Goal: Task Accomplishment & Management: Use online tool/utility

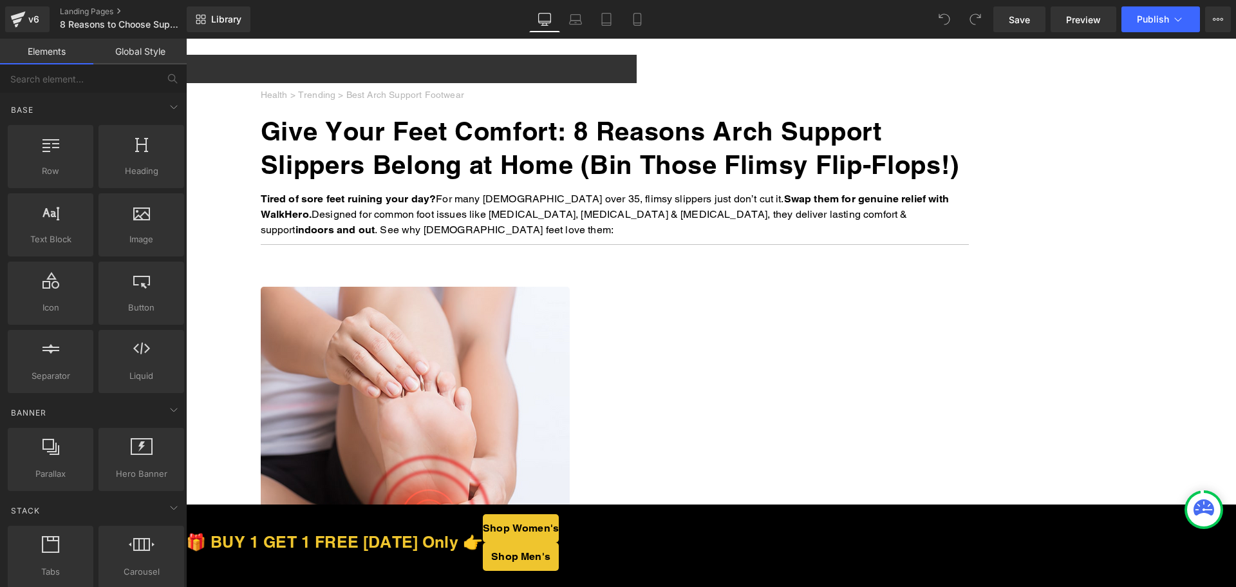
drag, startPoint x: 989, startPoint y: 523, endPoint x: 551, endPoint y: 437, distance: 446.8
click at [186, 39] on span "Button" at bounding box center [186, 39] width 0 height 0
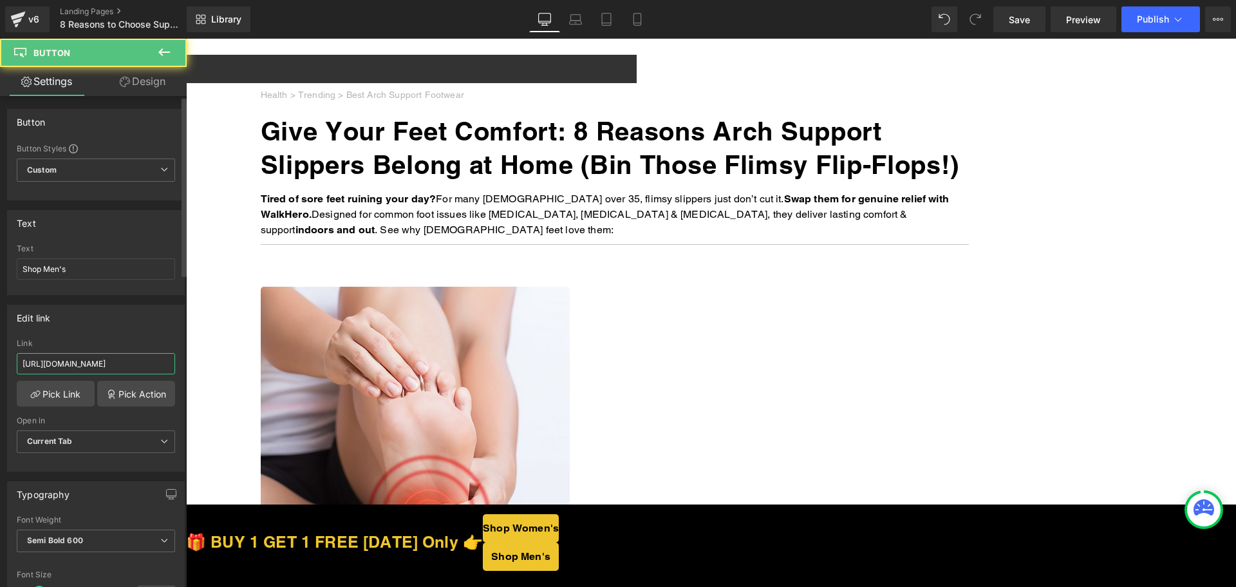
click at [107, 356] on input "https://walkhero.com/products/mens-arch-support-slippers-buy-1-get-1-free-1" at bounding box center [96, 363] width 158 height 21
paste input "thewalkhero.com/products/mens-arch-support-slippers-buy-1-get-1-free"
type input "https://thewalkhero.com/products/mens-arch-support-slippers-buy-1-get-1-free"
click at [186, 39] on span "Button" at bounding box center [186, 39] width 0 height 0
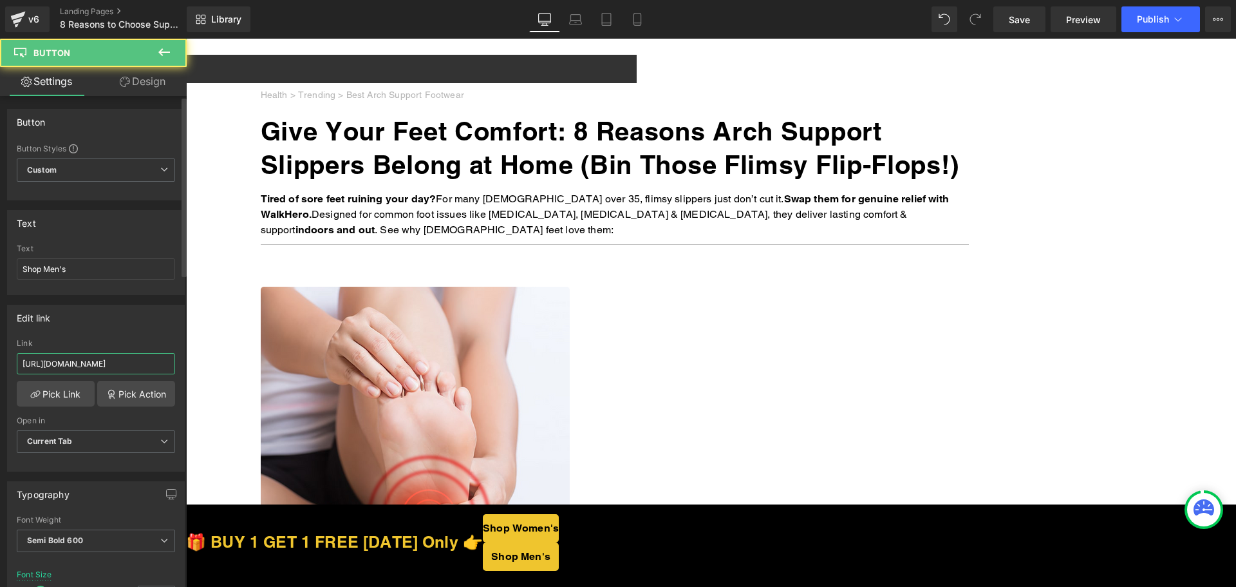
click at [101, 364] on input "https://walkhero.com/products/mens-arch-support-slippers-buy-1-get-1-free-1" at bounding box center [96, 363] width 158 height 21
paste input "thewalkhero.com/products/mens-arch-support-slippers-buy-1-get-1-free"
type input "https://thewalkhero.com/products/mens-arch-support-slippers-buy-1-get-1-free"
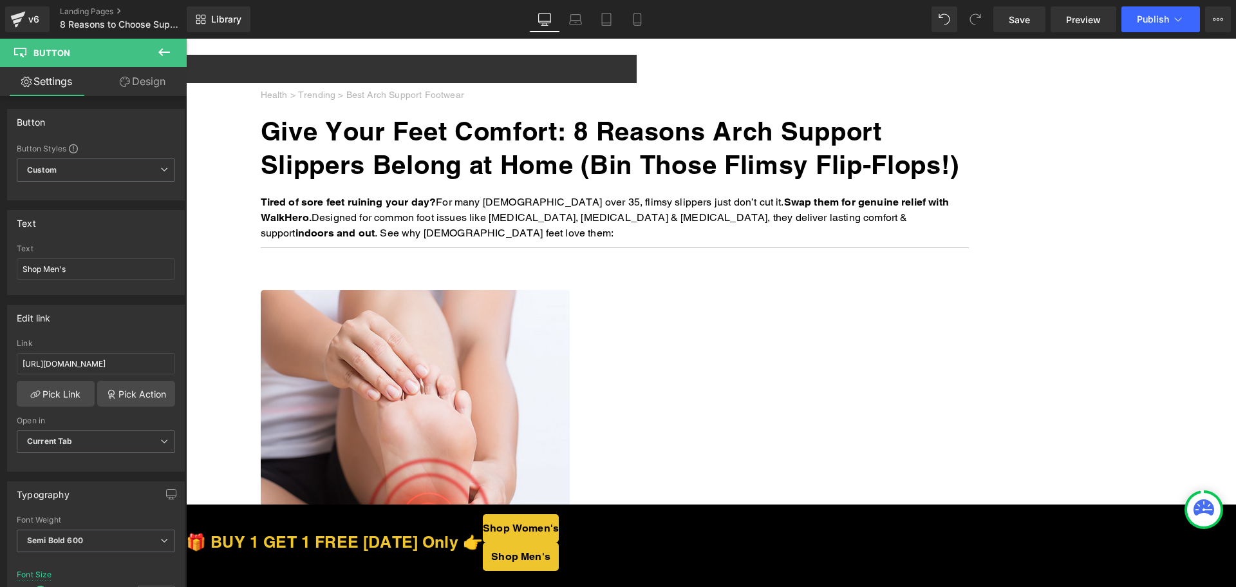
click at [186, 39] on span "Button" at bounding box center [186, 39] width 0 height 0
click at [90, 363] on input "https://walkhero.com/products/womens-arch-support-slippers-buy-1-get-1-free" at bounding box center [96, 363] width 158 height 21
paste input "the"
type input "https://thewalkhero.com/products/womens-arch-support-slippers-buy-1-get-1-free"
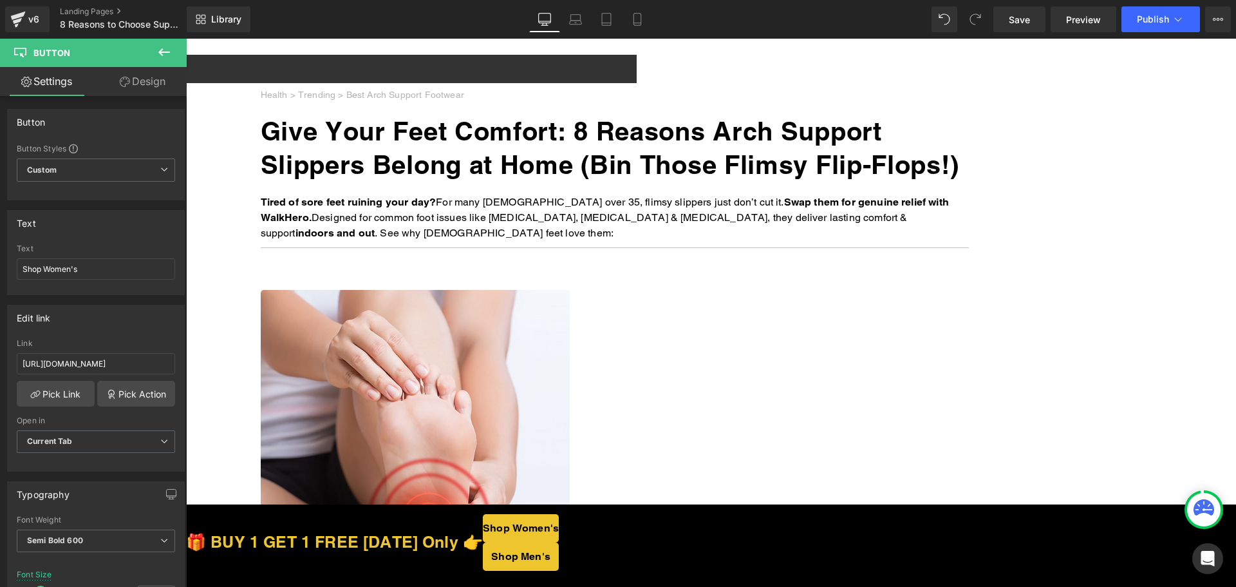
click at [186, 39] on span "Button" at bounding box center [186, 39] width 0 height 0
click at [96, 358] on input "https://walkhero.com/products/womens-arch-support-slippers-buy-1-get-1-free" at bounding box center [96, 363] width 158 height 21
paste input "the"
type input "https://thewalkhero.com/products/womens-arch-support-slippers-buy-1-get-1-free"
click at [1171, 29] on button "Publish" at bounding box center [1161, 19] width 79 height 26
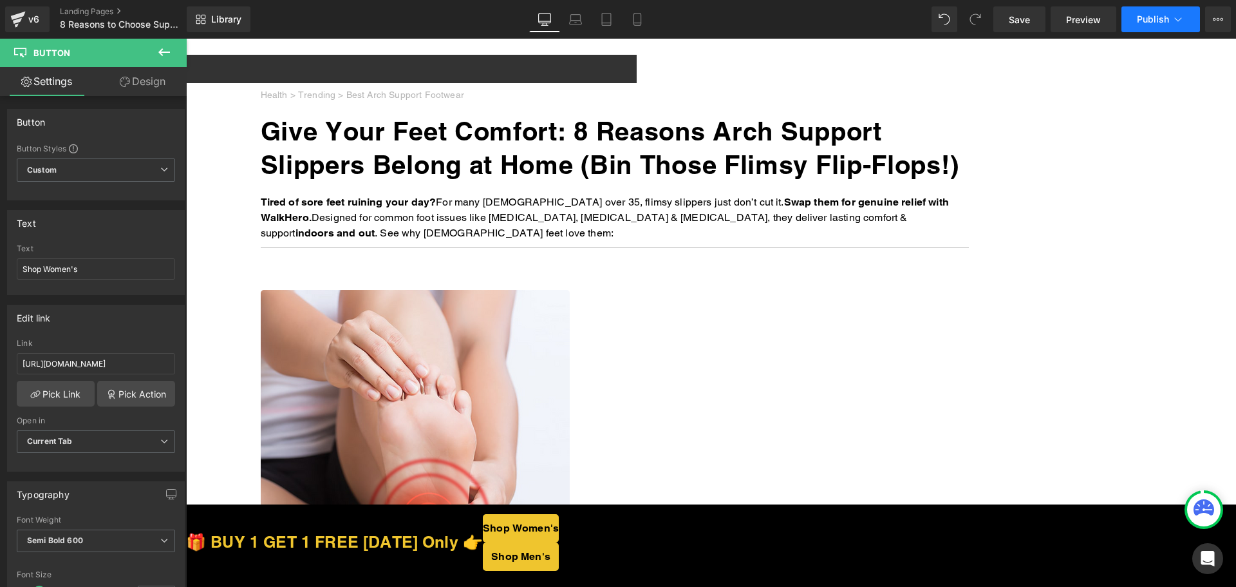
scroll to position [0, 0]
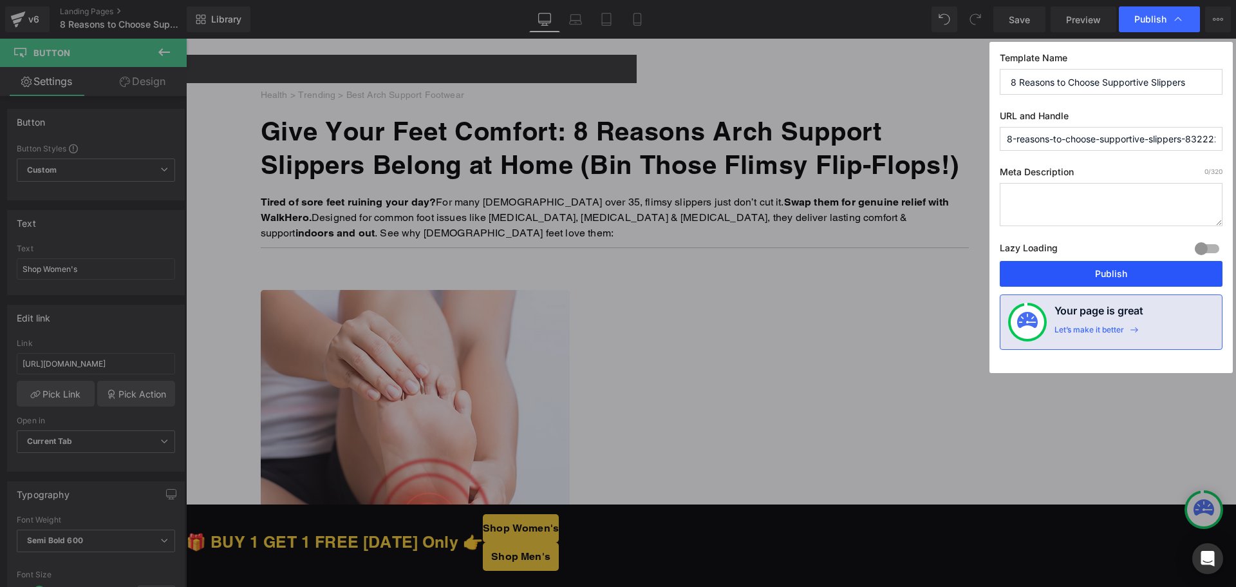
drag, startPoint x: 1115, startPoint y: 283, endPoint x: 909, endPoint y: 288, distance: 206.1
click at [1115, 283] on button "Publish" at bounding box center [1111, 274] width 223 height 26
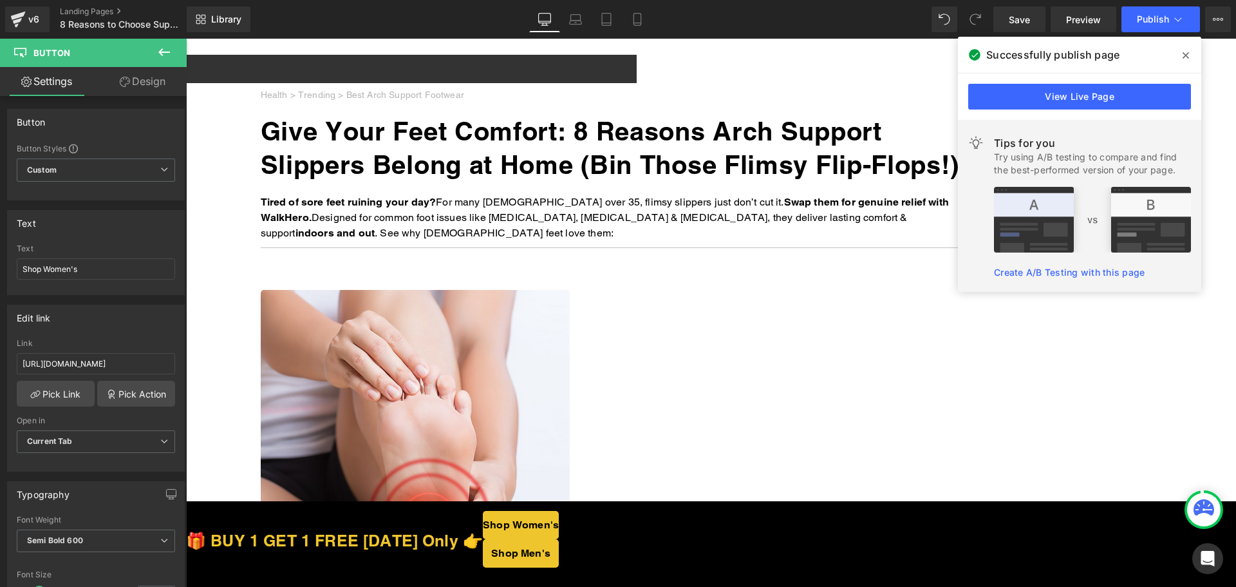
drag, startPoint x: 977, startPoint y: 561, endPoint x: 627, endPoint y: 493, distance: 357.6
click at [186, 39] on span "Button" at bounding box center [186, 39] width 0 height 0
click at [81, 364] on input "https://thewalkhero.com/products/mens-arch-support-slippers-buy-1-get-1-free" at bounding box center [96, 363] width 158 height 21
paste input "walkhero.com/products/mens-arch-support-slippers-buy-1-get-1-free-1"
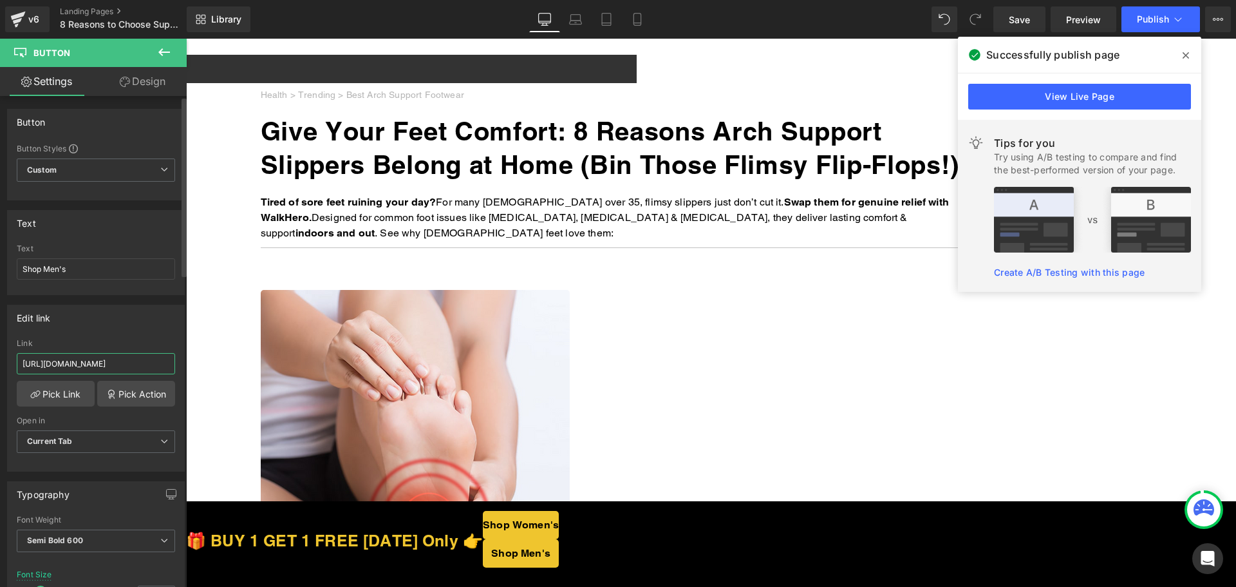
type input "https://walkhero.com/products/mens-arch-support-slippers-buy-1-get-1-free-1"
click at [120, 338] on div "Edit link https://walkhero.com/products/mens-arch-support-slippers-buy-1-get-1-…" at bounding box center [96, 388] width 178 height 167
click at [186, 39] on span "Button" at bounding box center [186, 39] width 0 height 0
click at [107, 363] on input "https://thewalkhero.com/products/mens-arch-support-slippers-buy-1-get-1-free" at bounding box center [96, 363] width 158 height 21
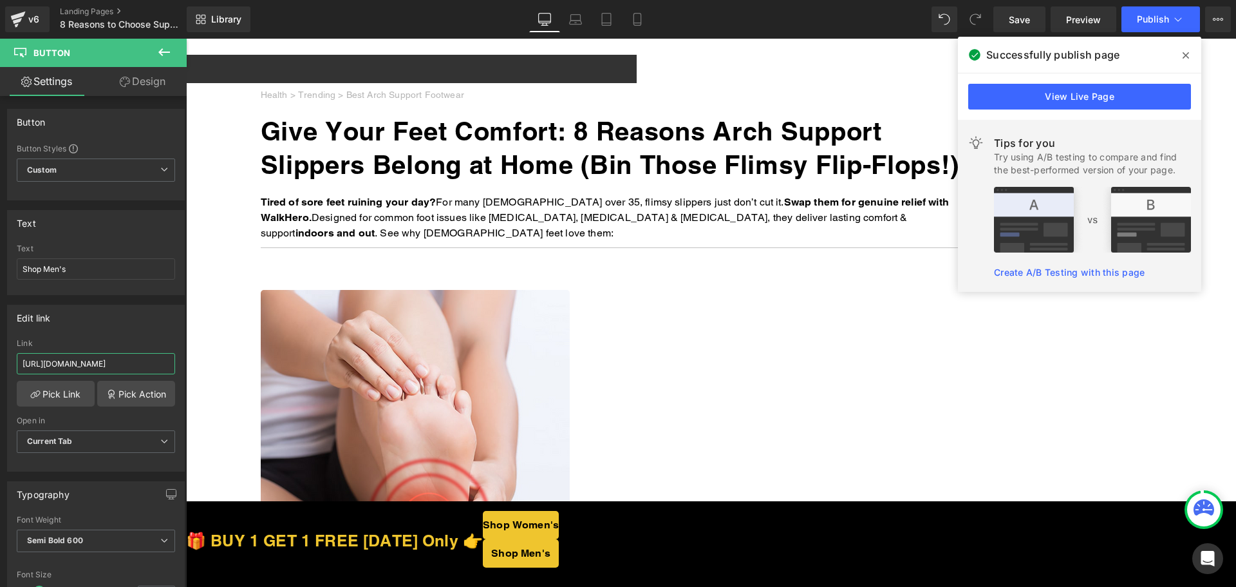
paste input "walkhero.com/products/mens-arch-support-slippers-buy-1-get-1-free-1"
type input "https://walkhero.com/products/mens-arch-support-slippers-buy-1-get-1-free-1"
drag, startPoint x: 801, startPoint y: 563, endPoint x: 533, endPoint y: 509, distance: 273.4
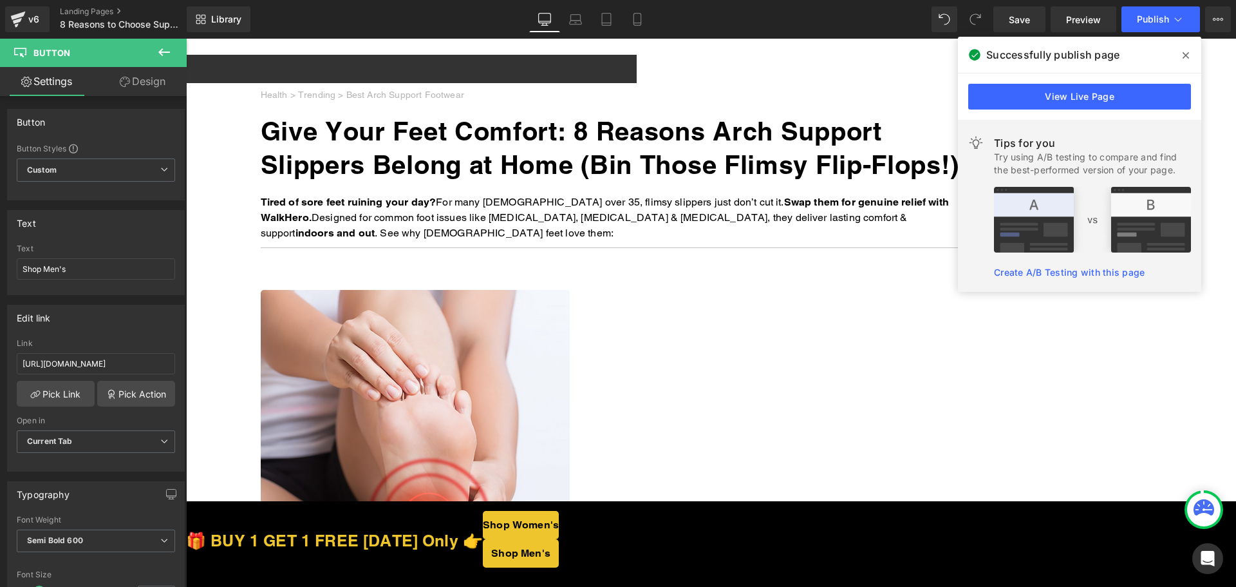
click at [186, 39] on span "Button" at bounding box center [186, 39] width 0 height 0
click at [75, 364] on input "https://thewalkhero.com/products/womens-arch-support-slippers-buy-1-get-1-free" at bounding box center [96, 363] width 158 height 21
paste input "text"
type input "https://walkhero.com/products/womens-arch-support-slippers-buy-1-get-1-free"
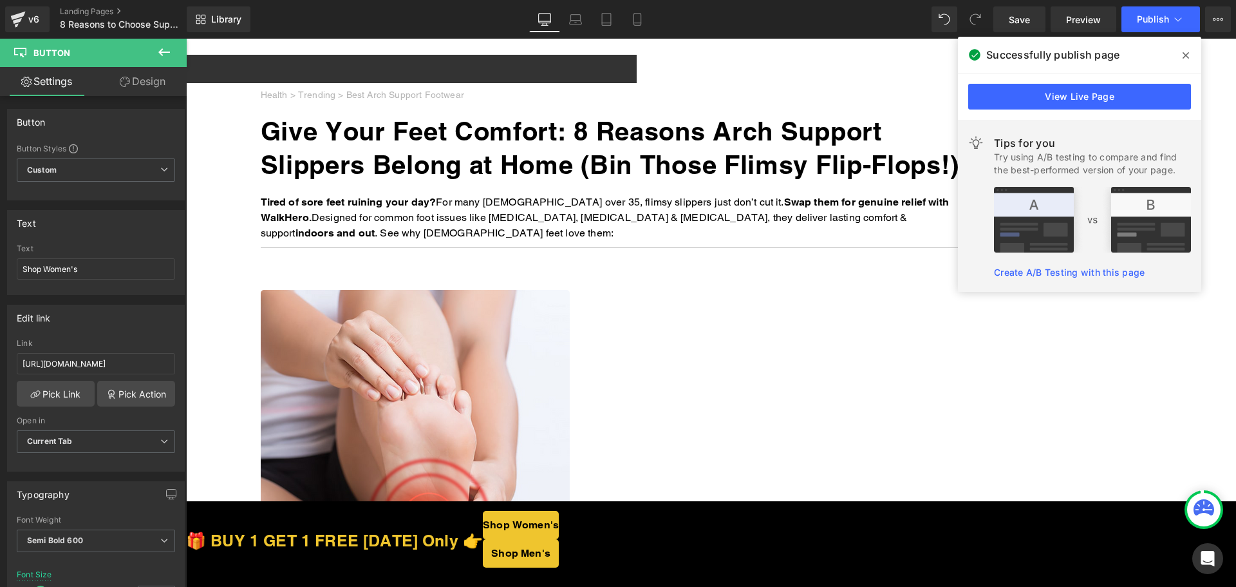
click at [186, 39] on span "Button" at bounding box center [186, 39] width 0 height 0
click at [122, 362] on input "https://thewalkhero.com/products/womens-arch-support-slippers-buy-1-get-1-free" at bounding box center [96, 363] width 158 height 21
paste input "text"
type input "https://walkhero.com/products/womens-arch-support-slippers-buy-1-get-1-free"
drag, startPoint x: 122, startPoint y: 334, endPoint x: 150, endPoint y: 326, distance: 29.2
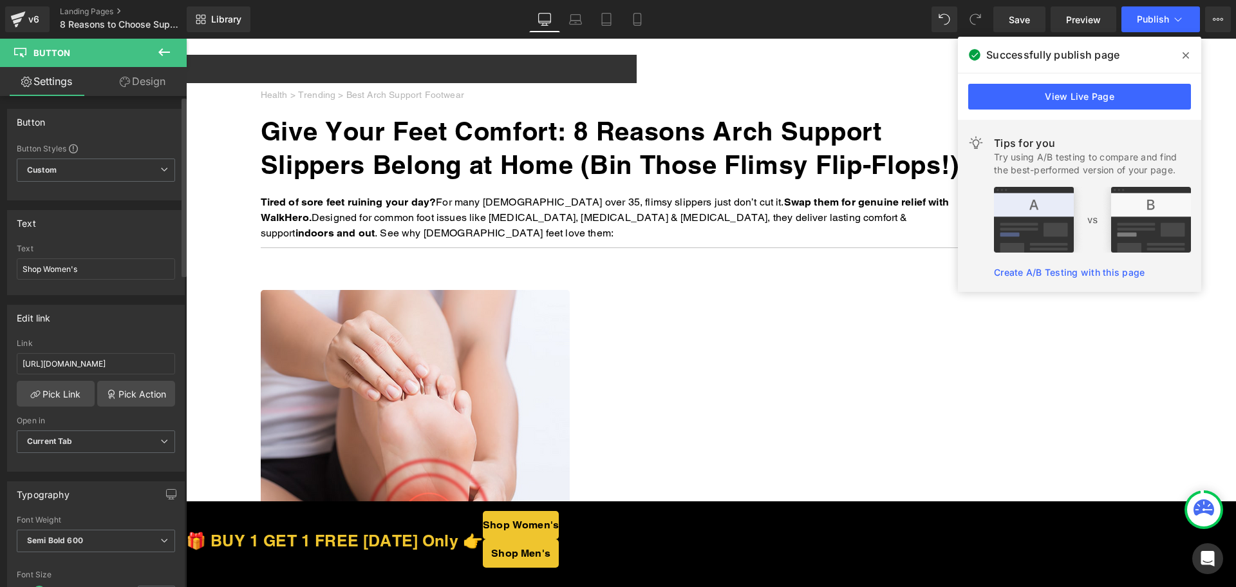
click at [122, 334] on div "Edit link https://walkhero.com/products/womens-arch-support-slippers-buy-1-get-…" at bounding box center [96, 388] width 178 height 167
click at [1019, 19] on span "Save" at bounding box center [1019, 20] width 21 height 14
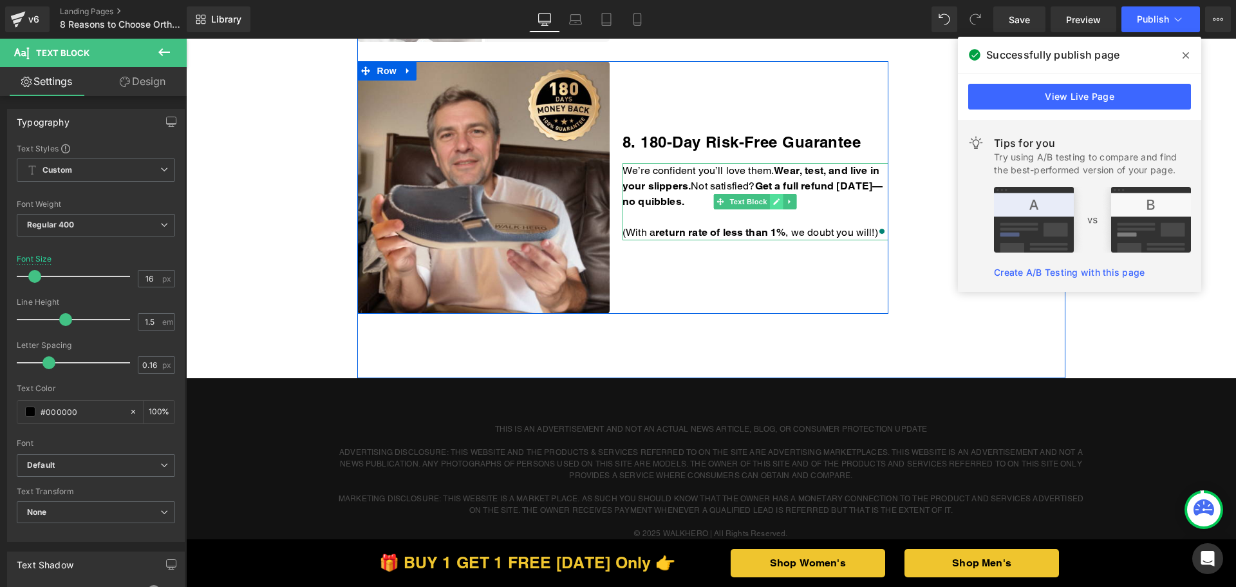
click at [770, 205] on link at bounding box center [777, 201] width 14 height 15
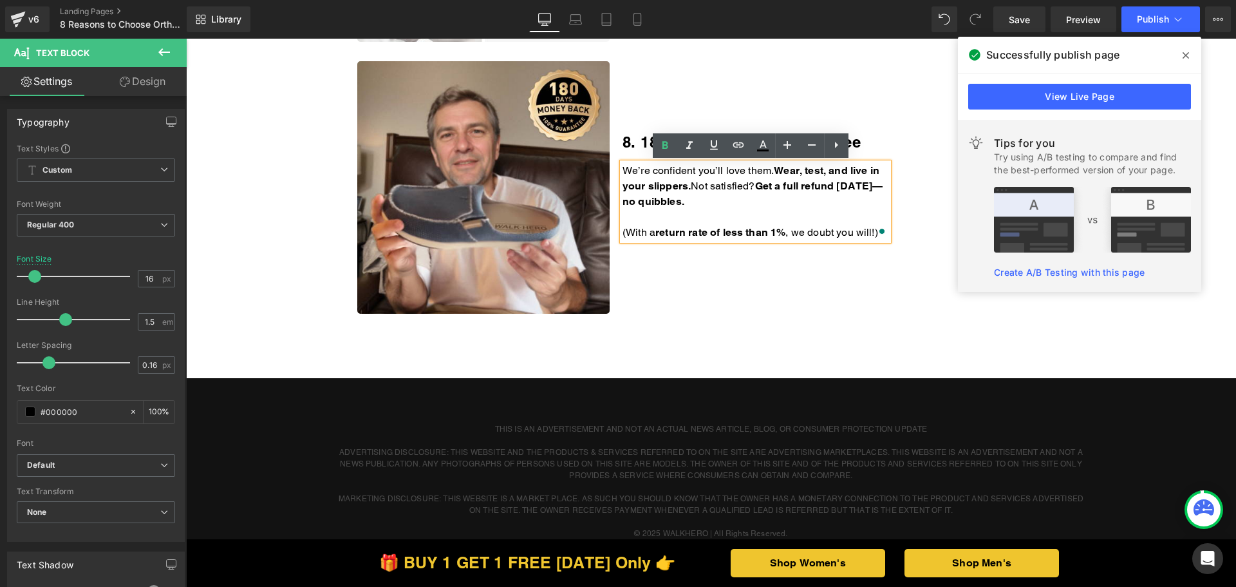
click at [764, 201] on p "We’re confident you’ll love them. Wear, test, and live in your slippers. Not sa…" at bounding box center [756, 186] width 266 height 46
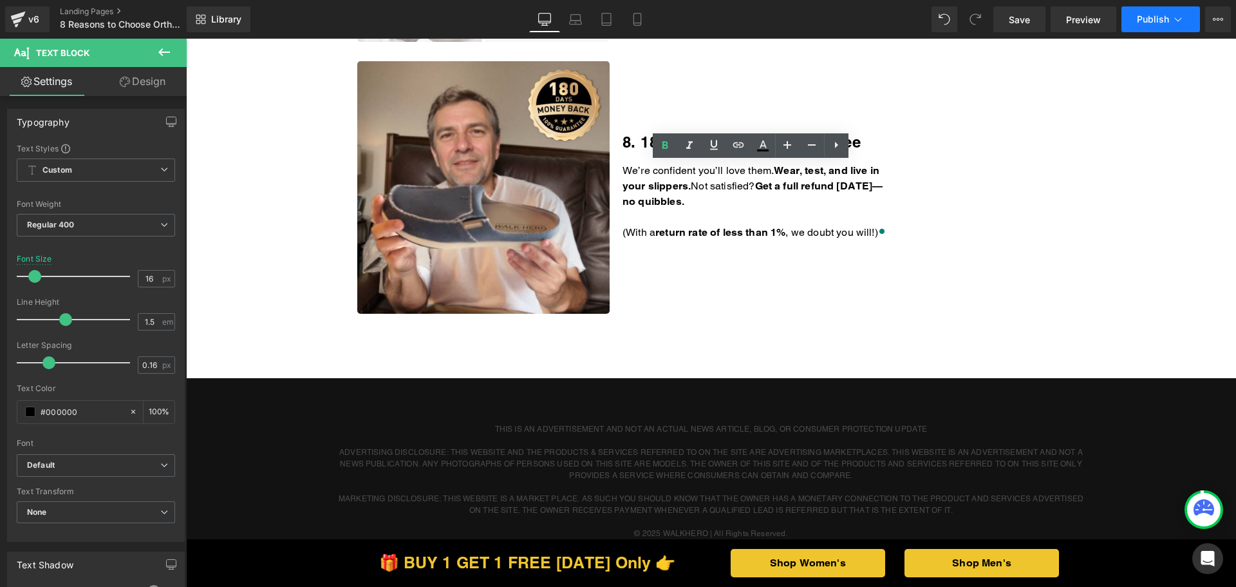
click at [1158, 21] on span "Publish" at bounding box center [1153, 19] width 32 height 10
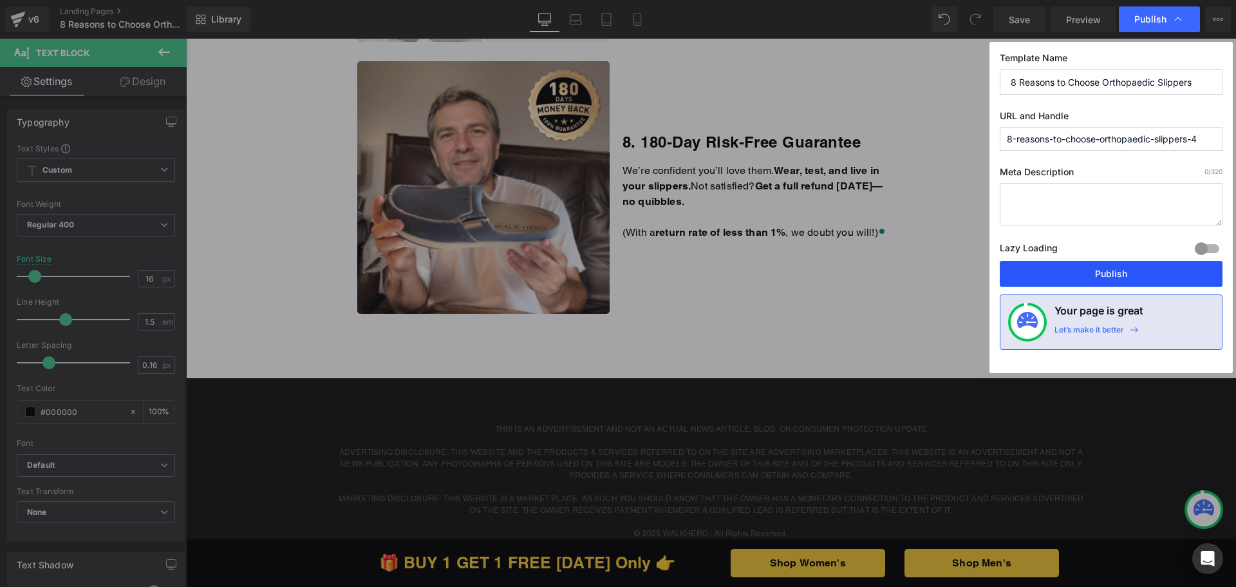
drag, startPoint x: 1091, startPoint y: 270, endPoint x: 894, endPoint y: 189, distance: 213.1
click at [1091, 270] on button "Publish" at bounding box center [1111, 274] width 223 height 26
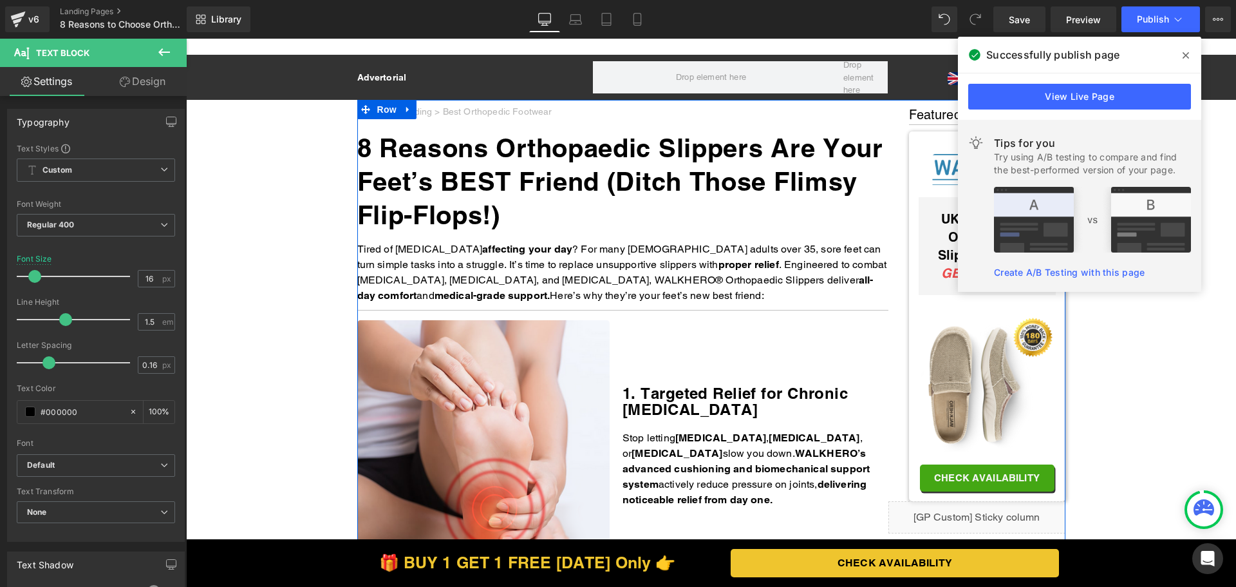
scroll to position [2189, 0]
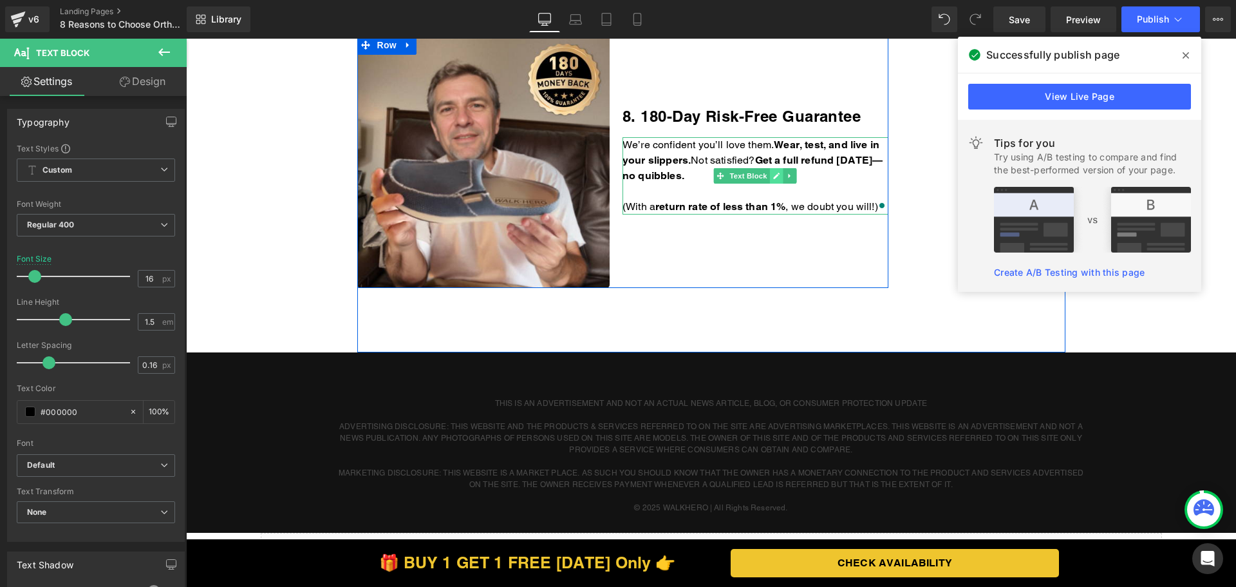
click at [775, 177] on icon at bounding box center [776, 176] width 7 height 8
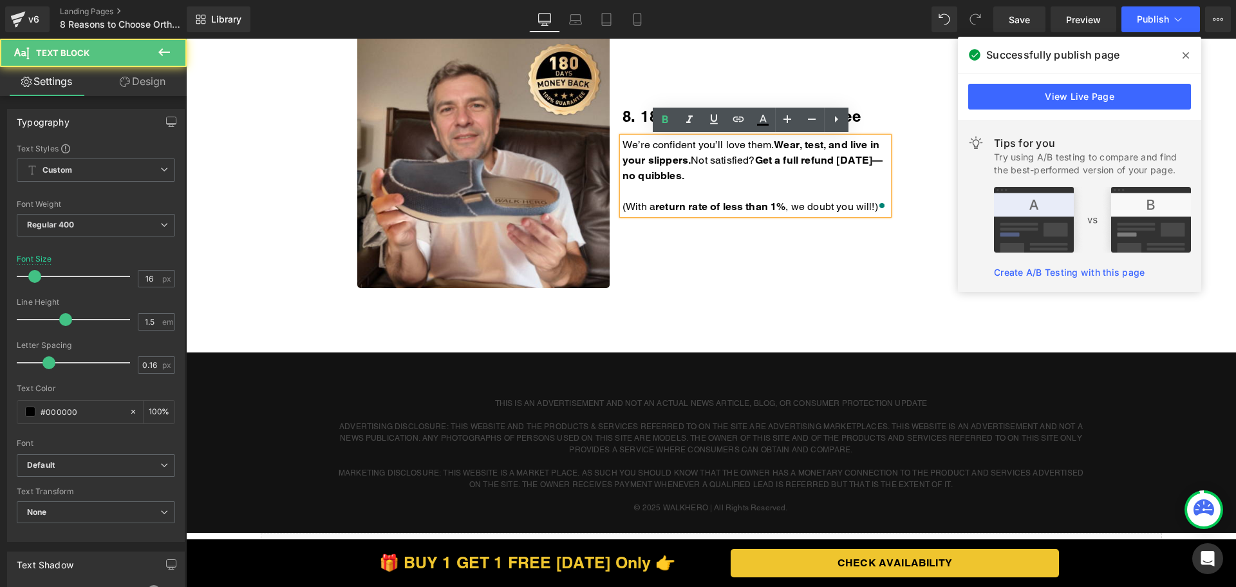
click at [759, 173] on p "We’re confident you’ll love them. Wear, test, and live in your slippers. Not sa…" at bounding box center [756, 160] width 266 height 46
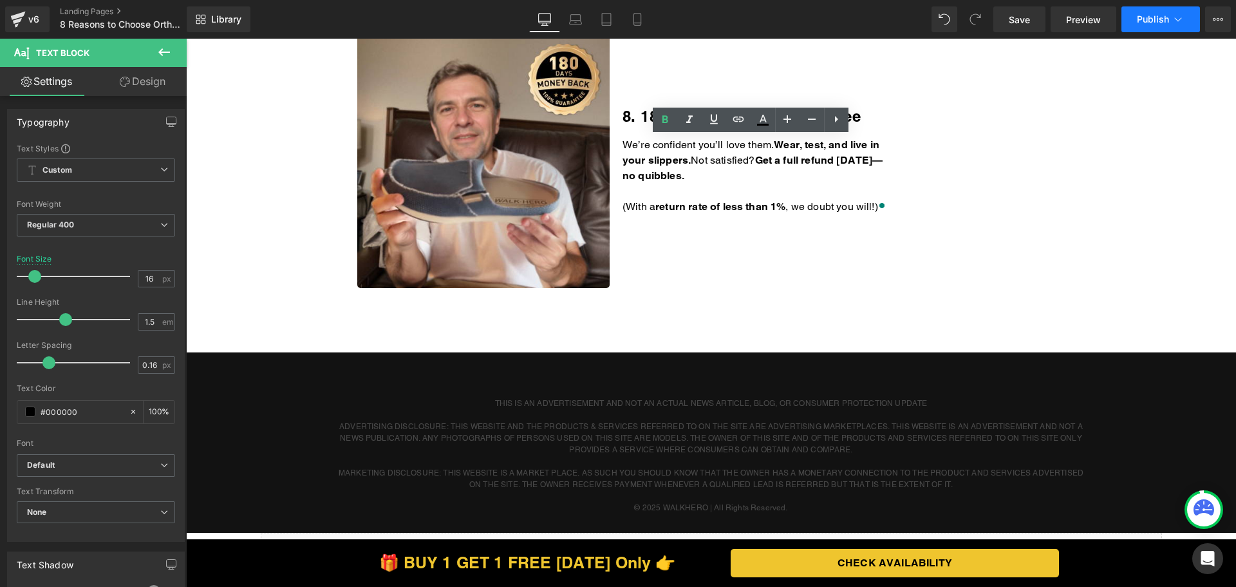
click at [1165, 21] on span "Publish" at bounding box center [1153, 19] width 32 height 10
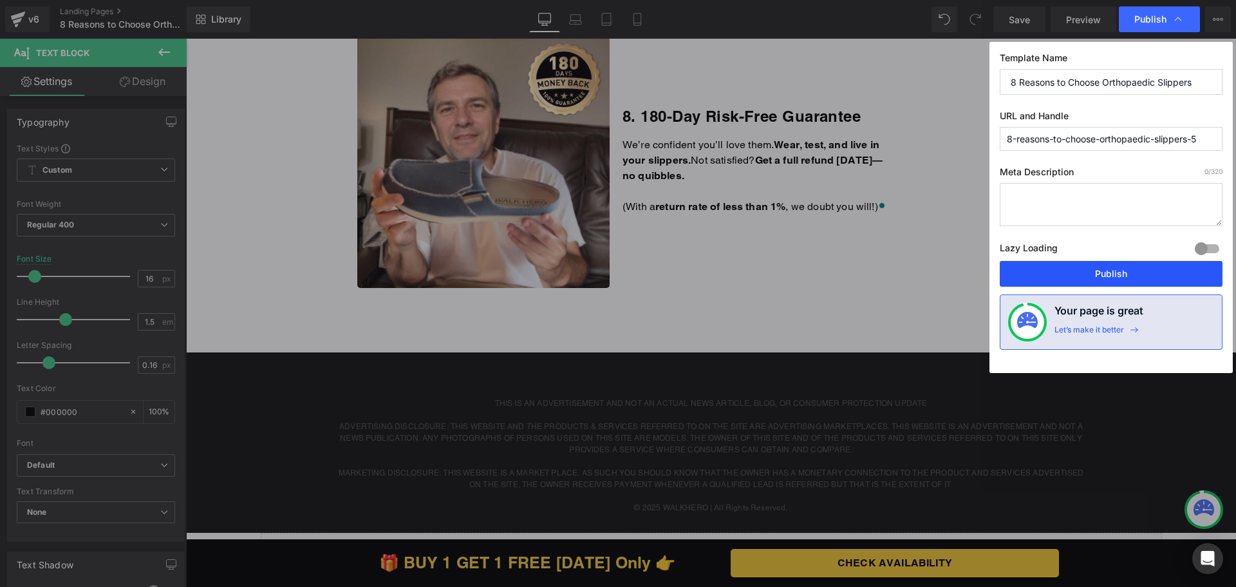
drag, startPoint x: 1078, startPoint y: 272, endPoint x: 862, endPoint y: 190, distance: 231.5
click at [1078, 272] on button "Publish" at bounding box center [1111, 274] width 223 height 26
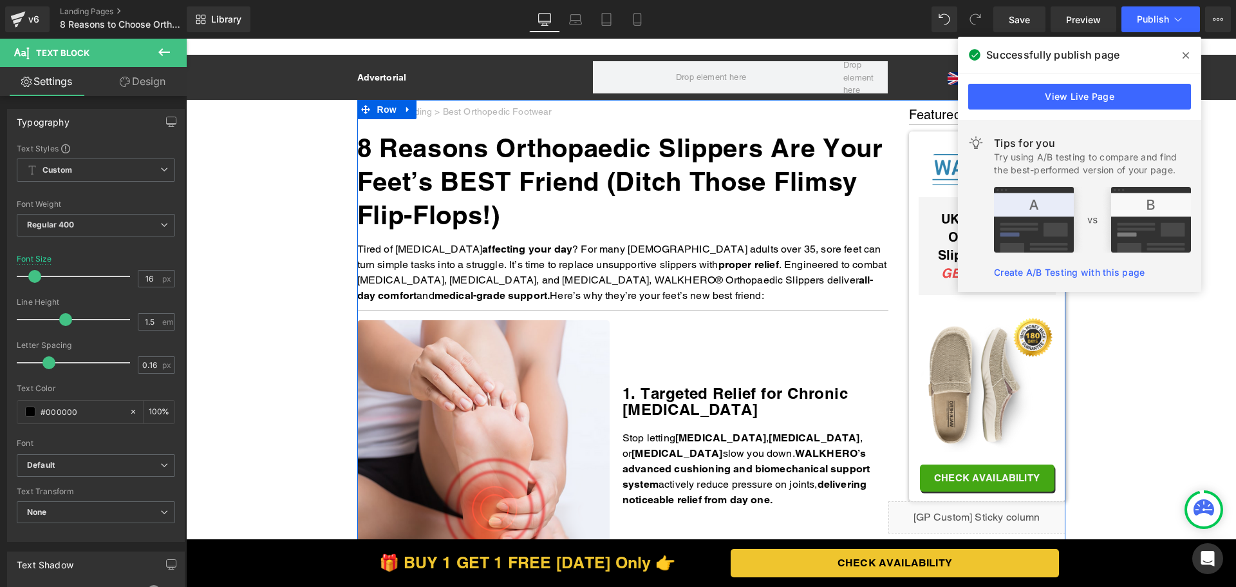
scroll to position [2189, 0]
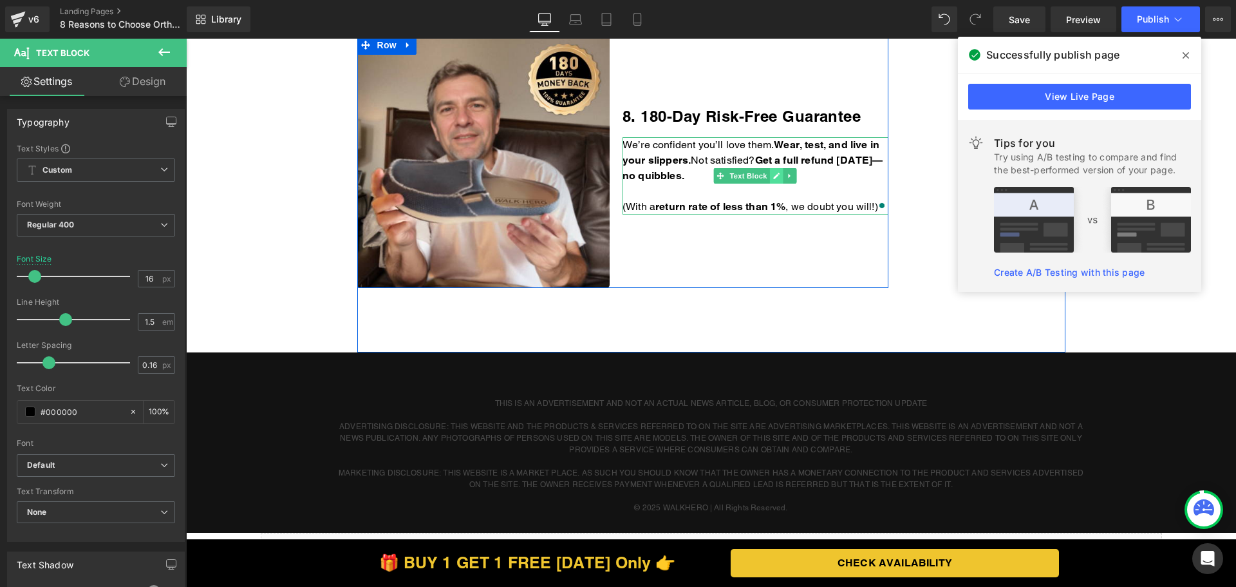
click at [773, 178] on icon at bounding box center [776, 176] width 7 height 8
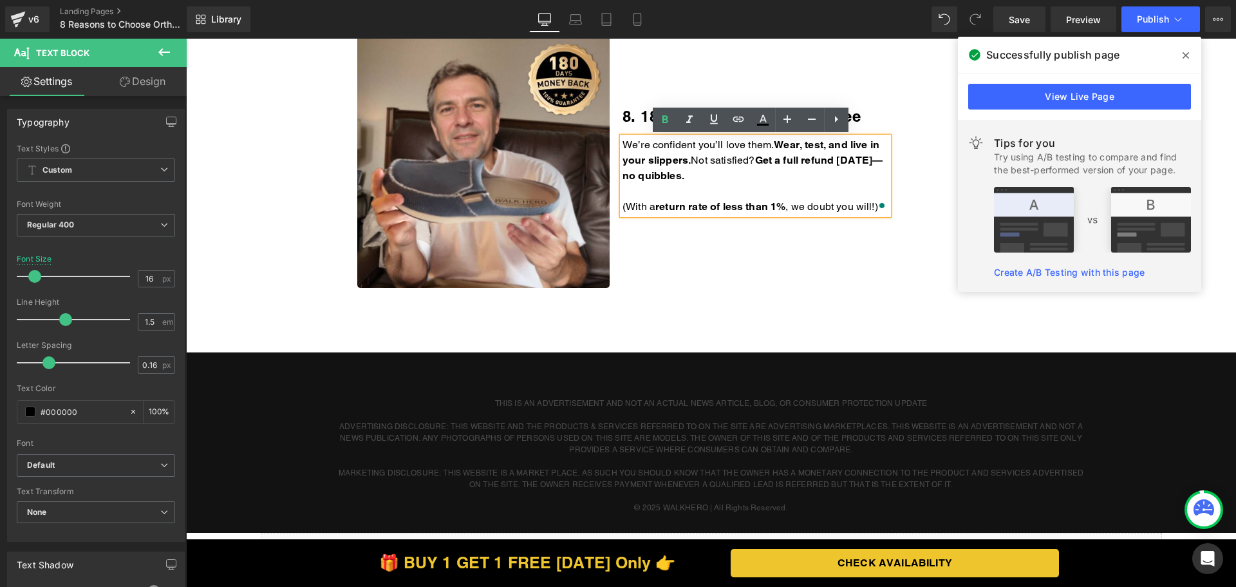
click at [753, 178] on p "We’re confident you’ll love them. Wear, test, and live in your slippers. Not sa…" at bounding box center [756, 160] width 266 height 46
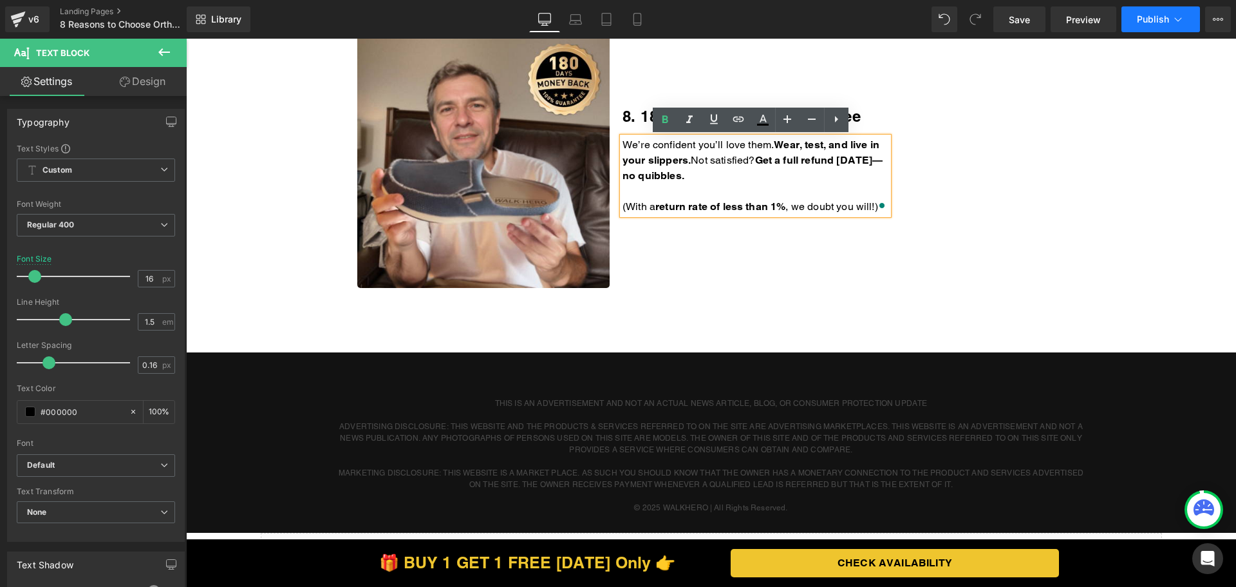
click at [1153, 21] on span "Publish" at bounding box center [1153, 19] width 32 height 10
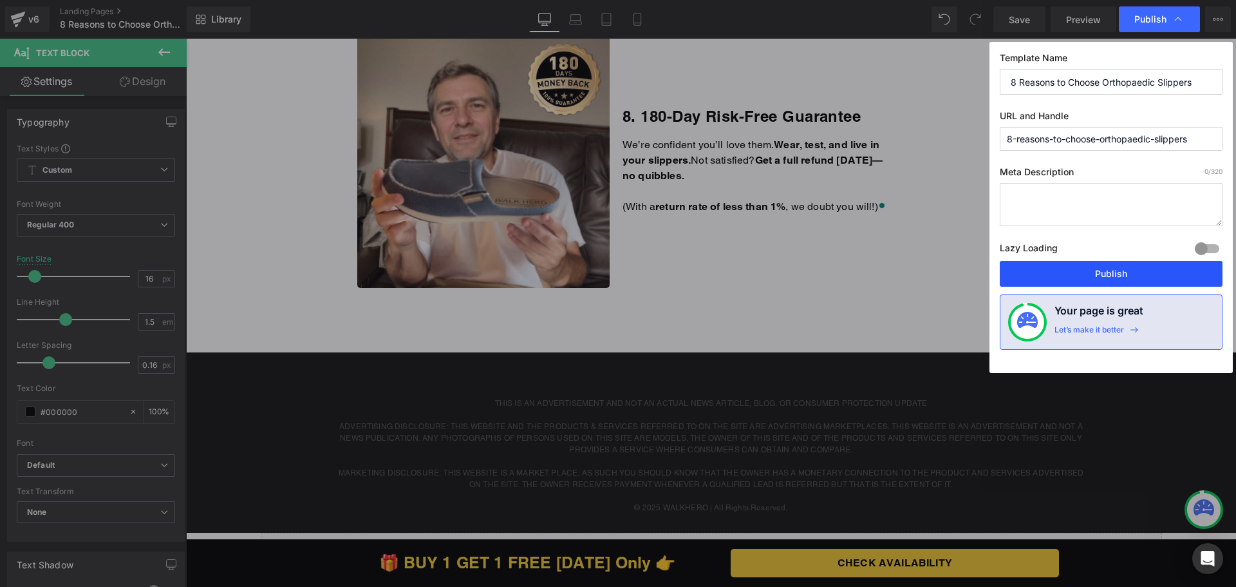
drag, startPoint x: 1070, startPoint y: 274, endPoint x: 883, endPoint y: 238, distance: 190.9
click at [1070, 274] on button "Publish" at bounding box center [1111, 274] width 223 height 26
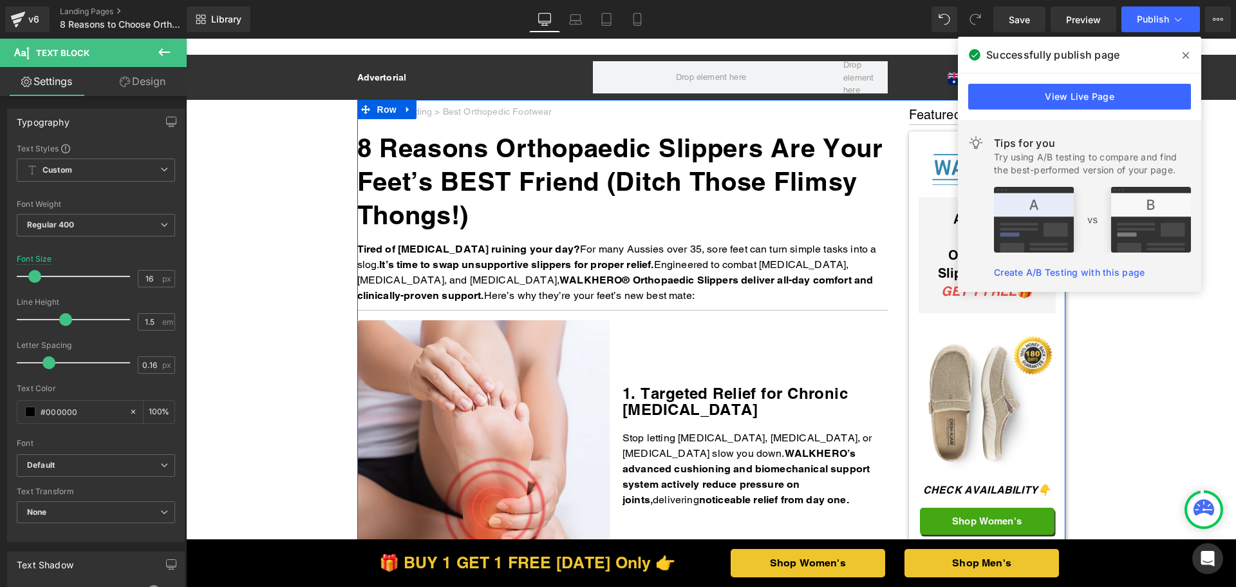
scroll to position [2189, 0]
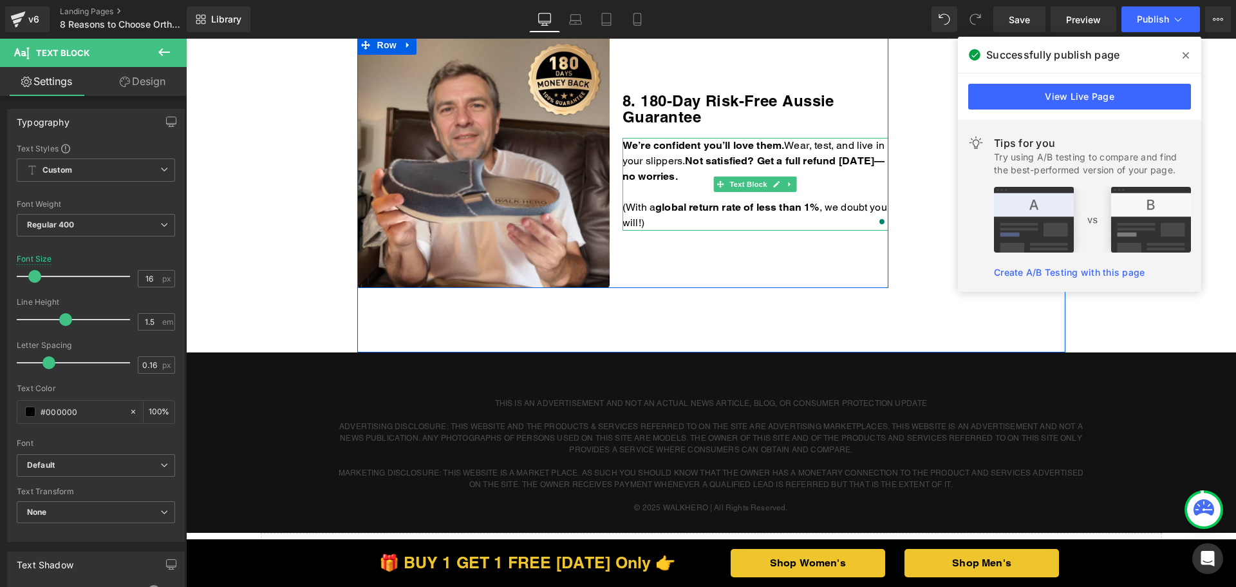
drag, startPoint x: 186, startPoint y: 39, endPoint x: 687, endPoint y: 223, distance: 534.0
click at [687, 223] on p "(With a g lobal return rate of less than 1% , we doubt you will!)" at bounding box center [756, 215] width 266 height 31
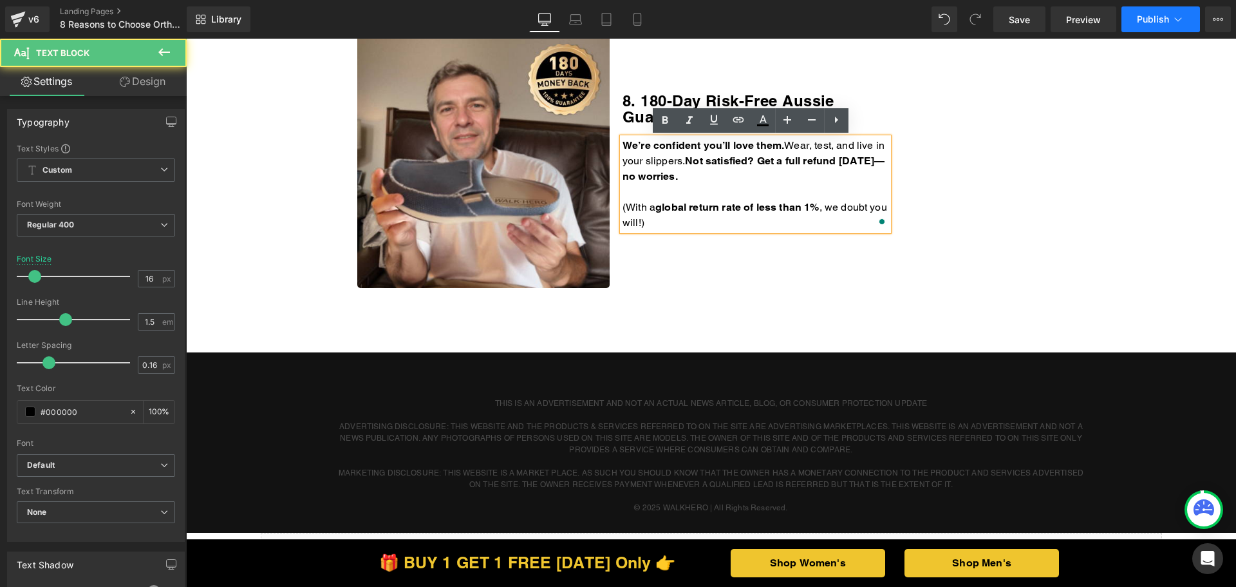
click at [1140, 21] on span "Publish" at bounding box center [1153, 19] width 32 height 10
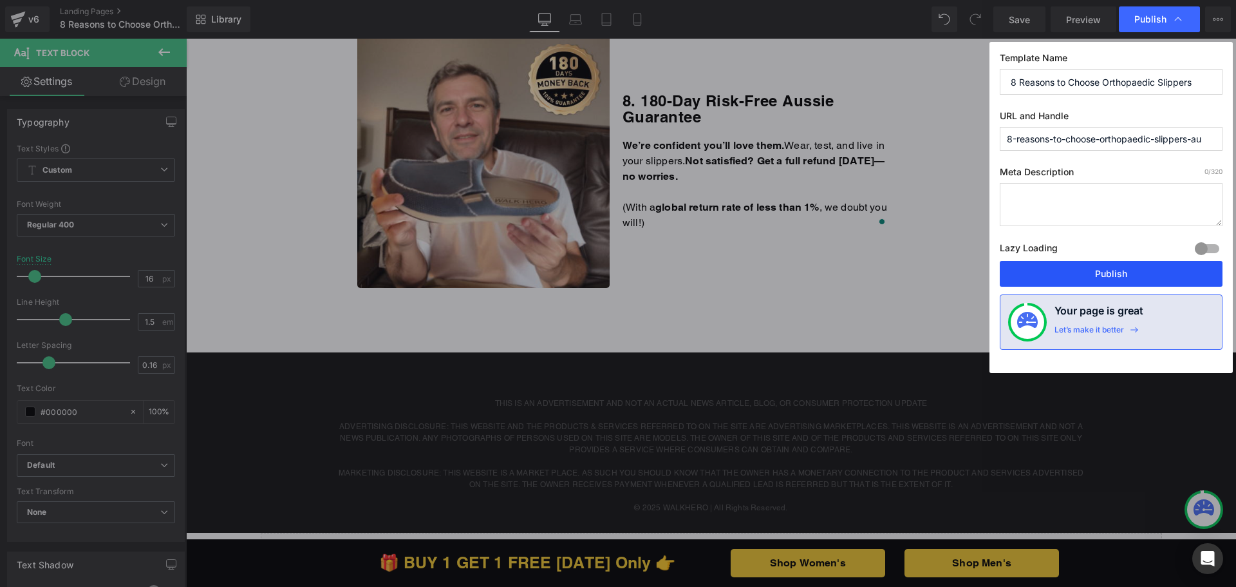
click at [1072, 276] on button "Publish" at bounding box center [1111, 274] width 223 height 26
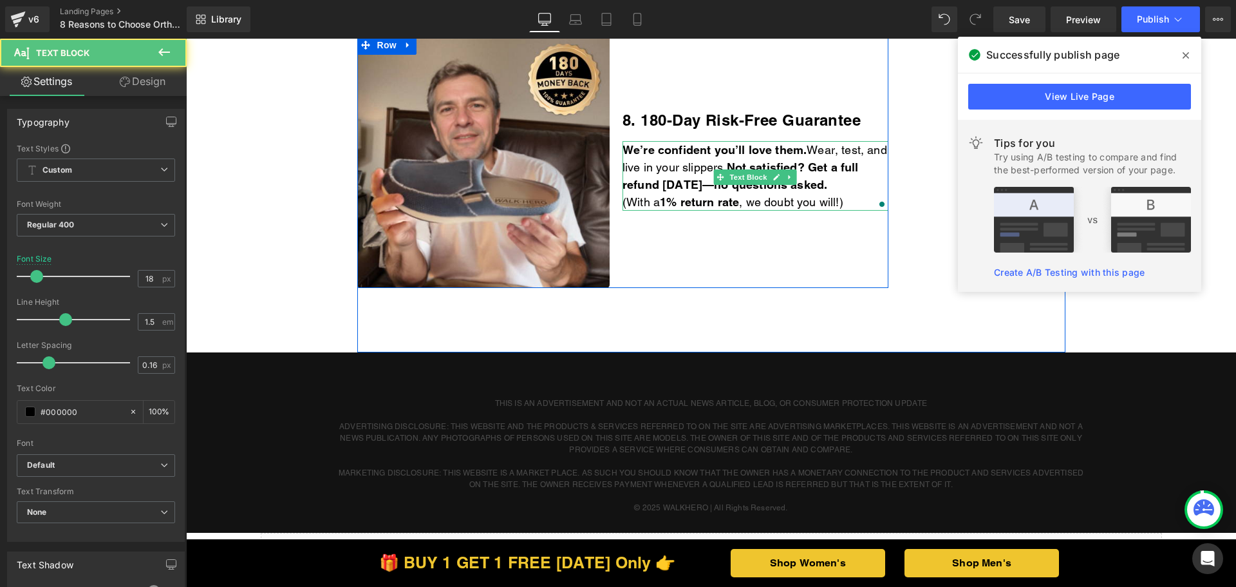
click at [868, 203] on p "(With a 1% return rate , we doubt you will!)" at bounding box center [756, 201] width 266 height 17
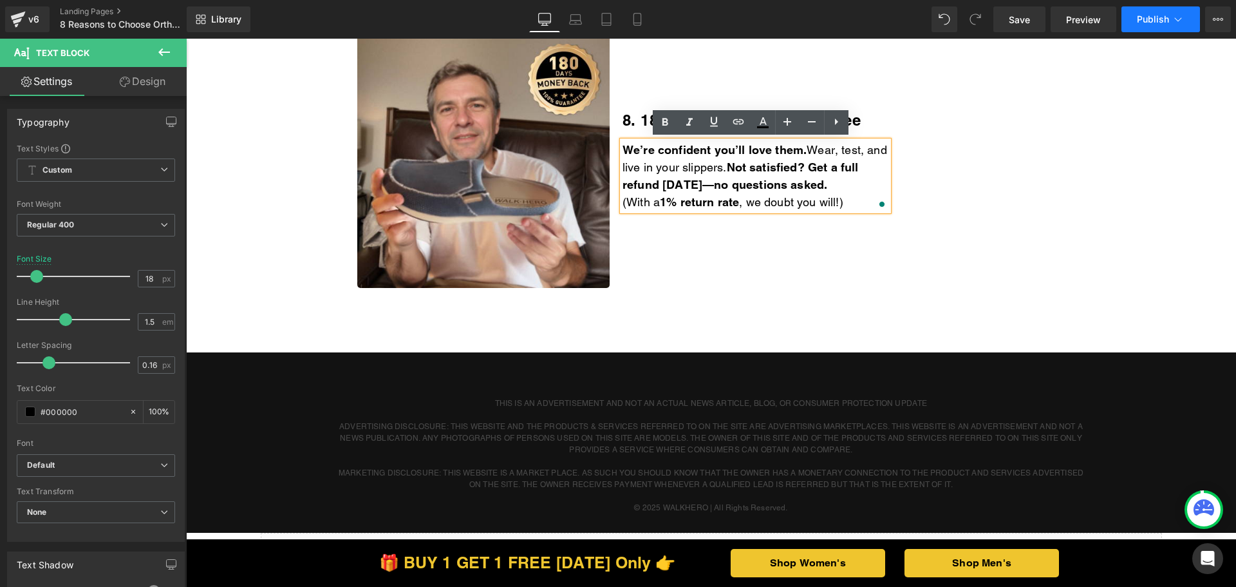
click at [1127, 24] on button "Publish" at bounding box center [1161, 19] width 79 height 26
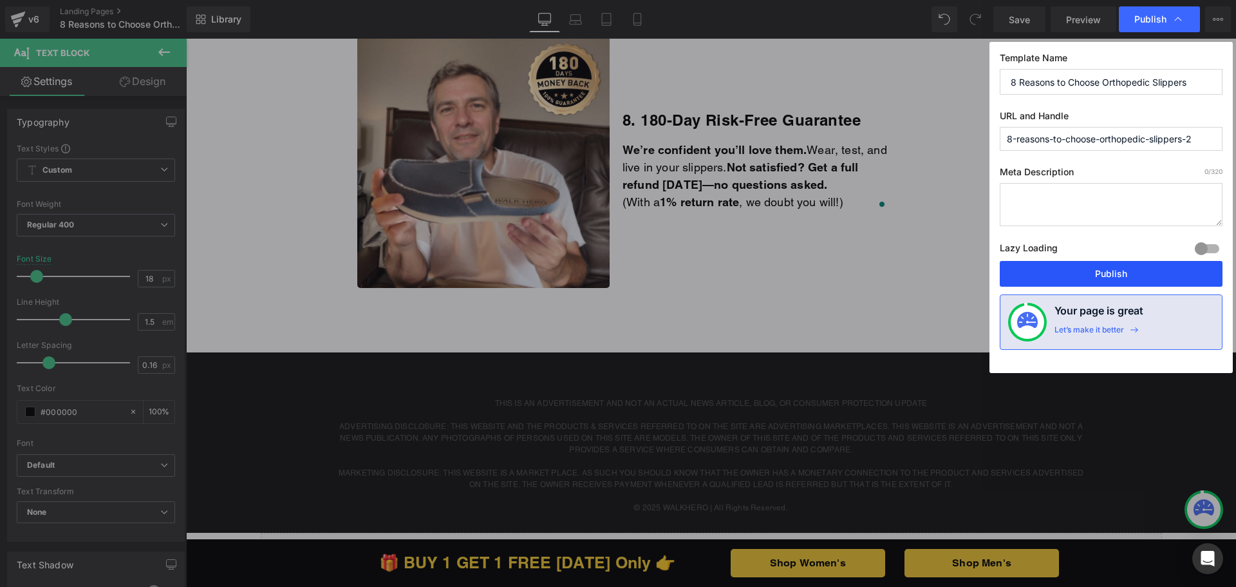
click at [1070, 270] on button "Publish" at bounding box center [1111, 274] width 223 height 26
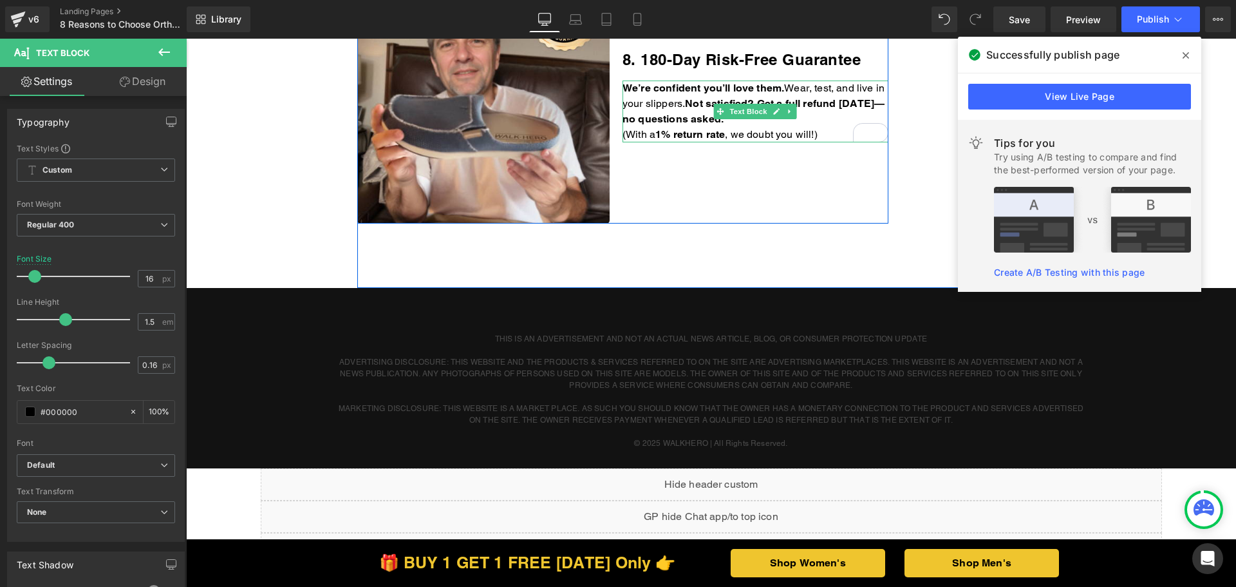
click at [825, 133] on p "(With a 1% return rate , we doubt you will!)" at bounding box center [756, 134] width 266 height 15
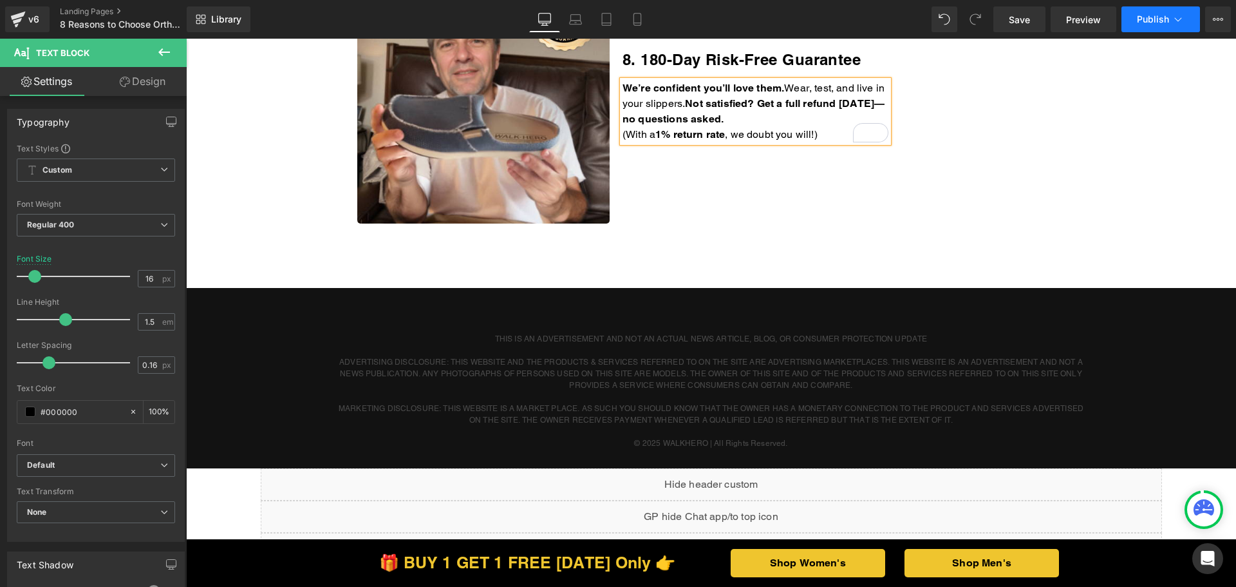
click at [1164, 12] on button "Publish" at bounding box center [1161, 19] width 79 height 26
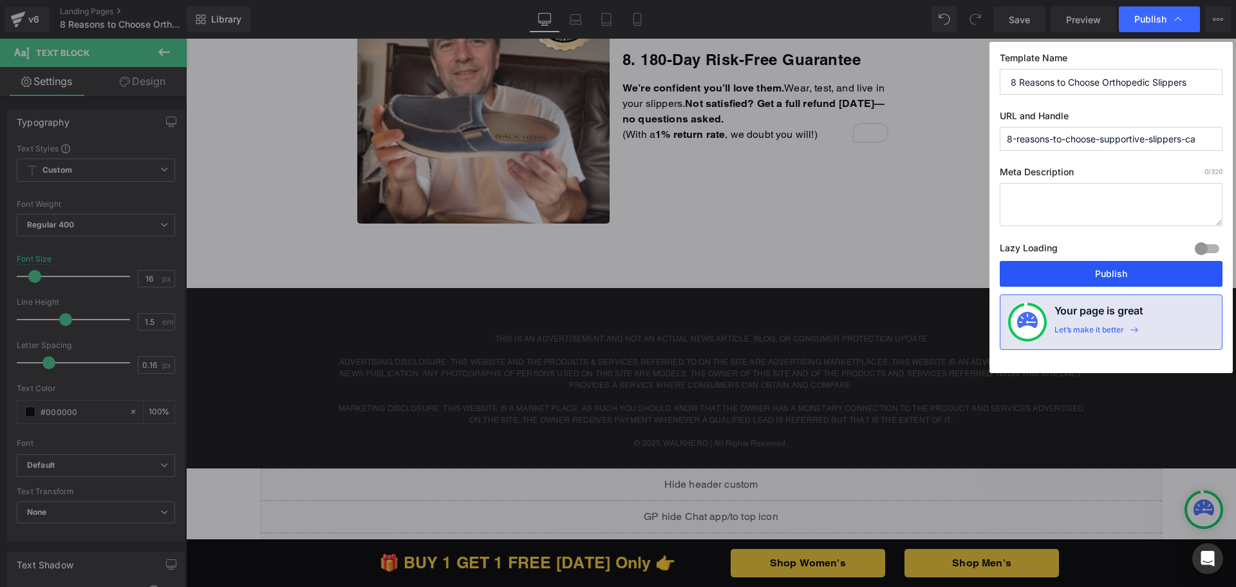
drag, startPoint x: 1074, startPoint y: 270, endPoint x: 887, endPoint y: 231, distance: 191.4
click at [1074, 270] on button "Publish" at bounding box center [1111, 274] width 223 height 26
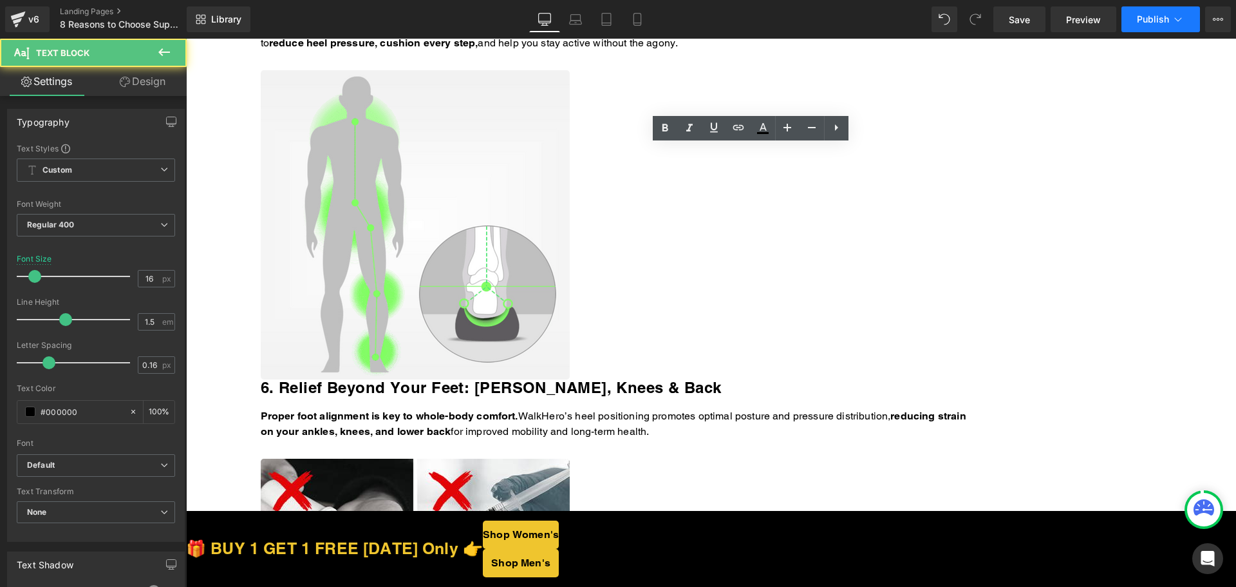
click at [1158, 14] on span "Publish" at bounding box center [1153, 19] width 32 height 10
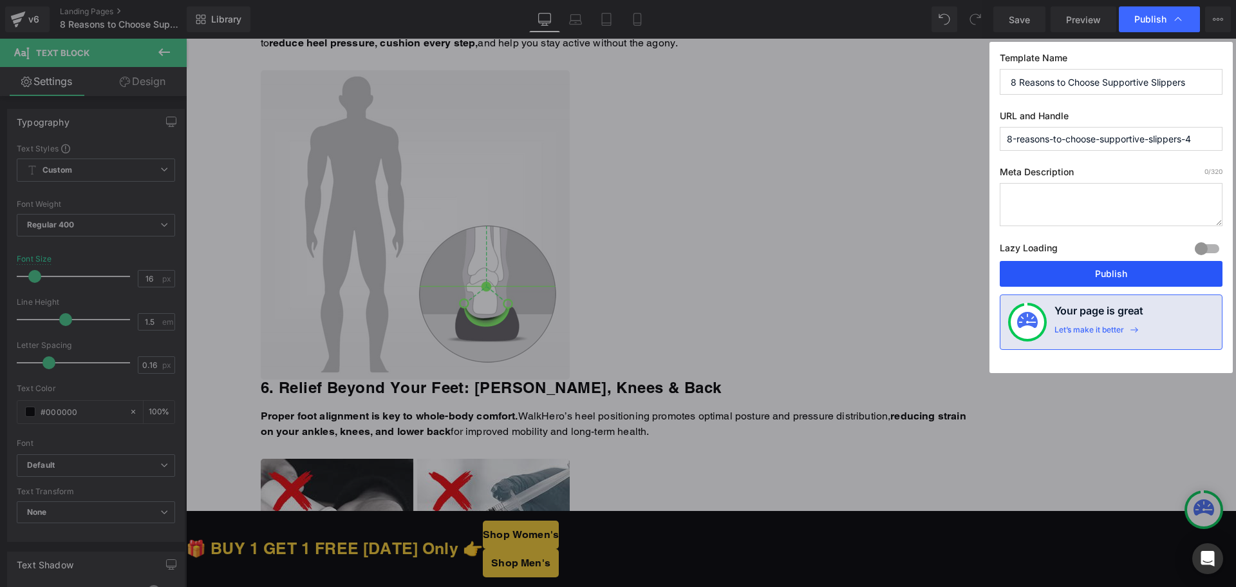
click at [1108, 266] on button "Publish" at bounding box center [1111, 274] width 223 height 26
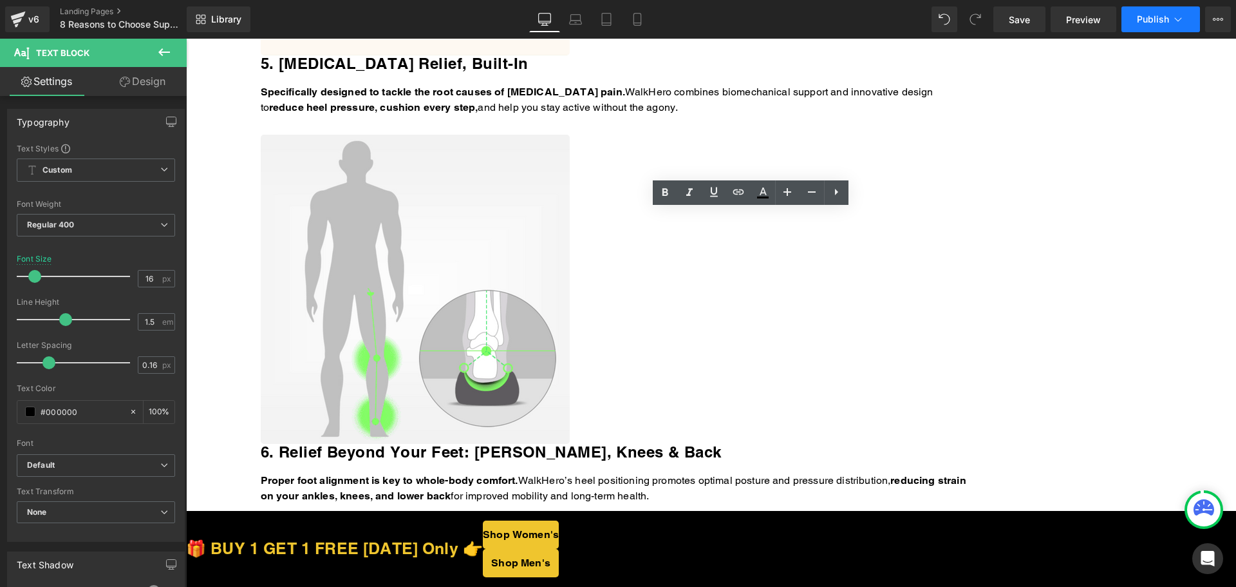
click at [1156, 16] on span "Publish" at bounding box center [1153, 19] width 32 height 10
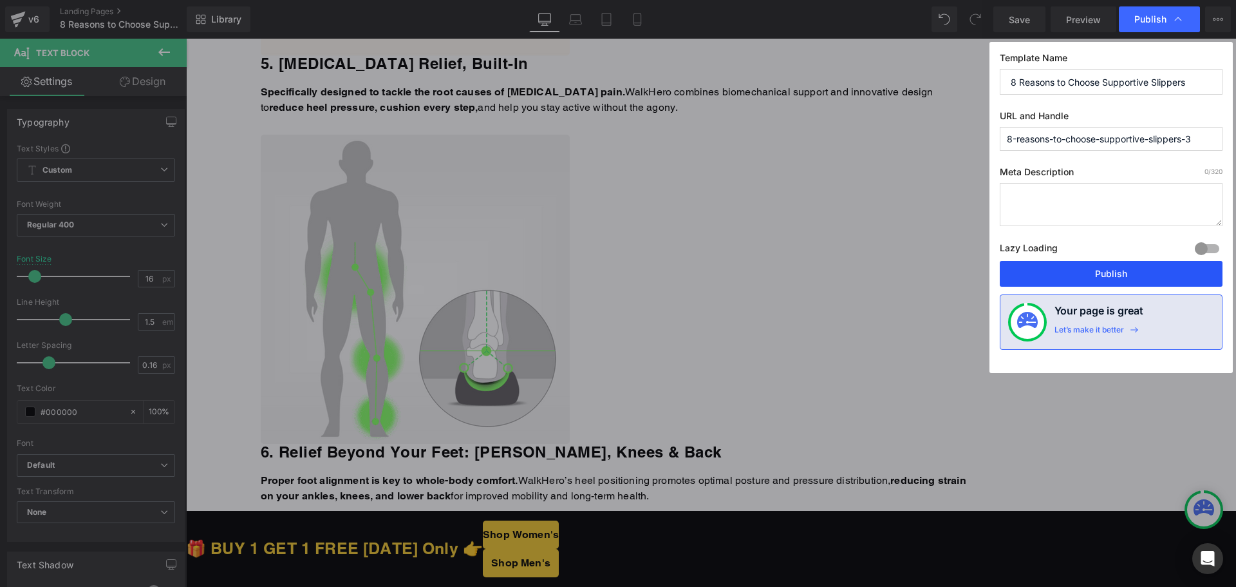
drag, startPoint x: 1025, startPoint y: 281, endPoint x: 830, endPoint y: 227, distance: 202.5
click at [1025, 281] on button "Publish" at bounding box center [1111, 274] width 223 height 26
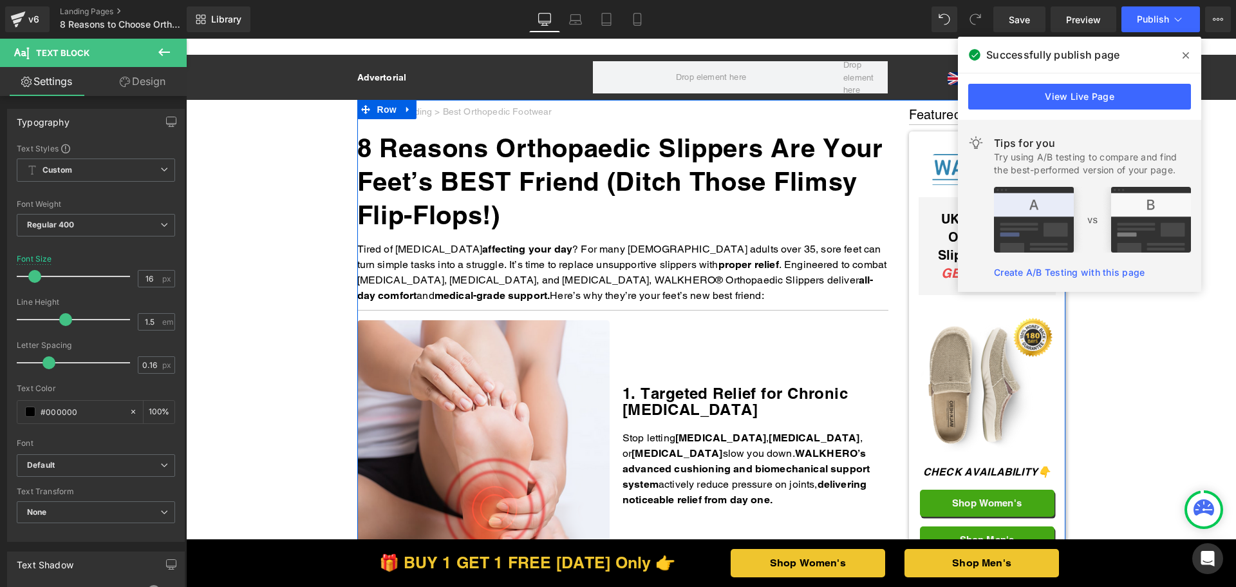
scroll to position [2189, 0]
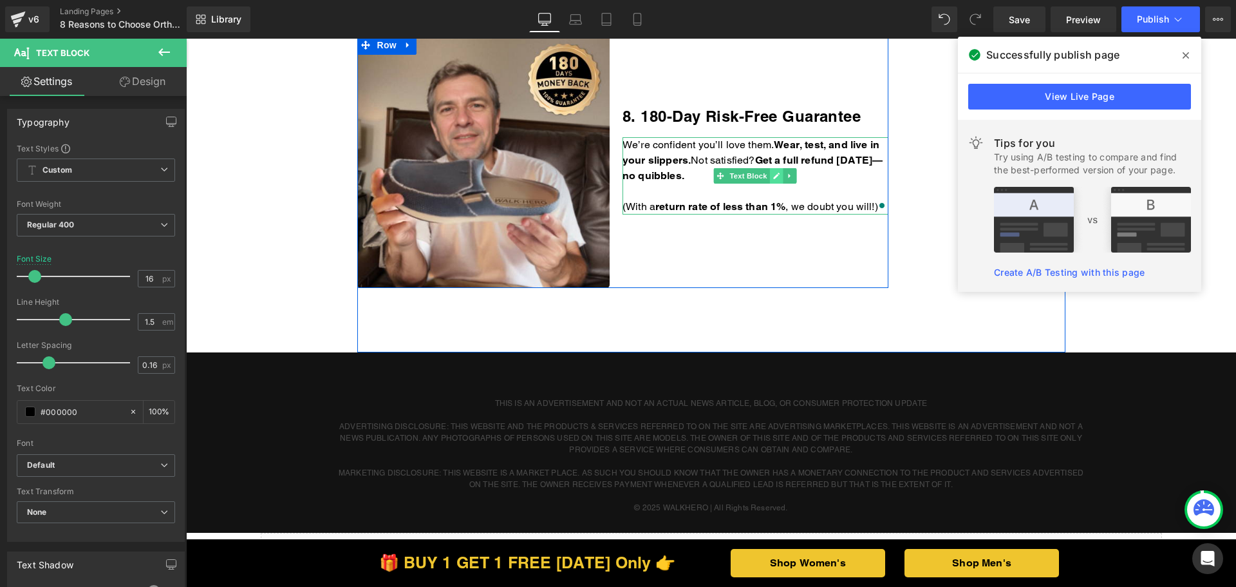
click at [774, 176] on icon at bounding box center [777, 176] width 6 height 6
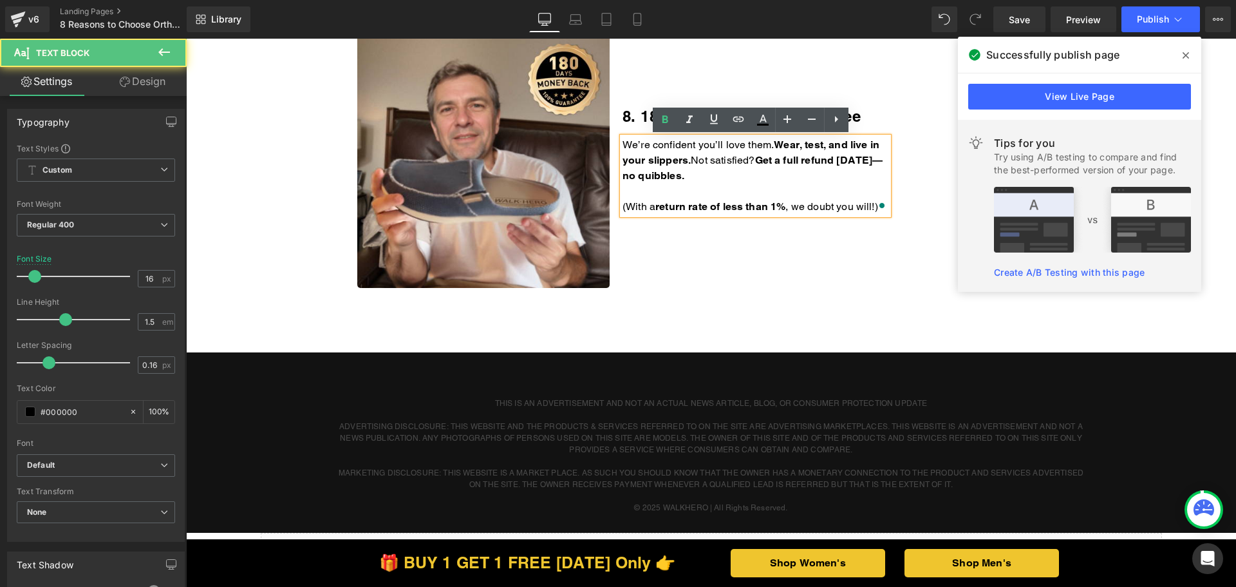
click at [750, 177] on p "We’re confident you’ll love them. Wear, test, and live in your slippers. Not sa…" at bounding box center [756, 160] width 266 height 46
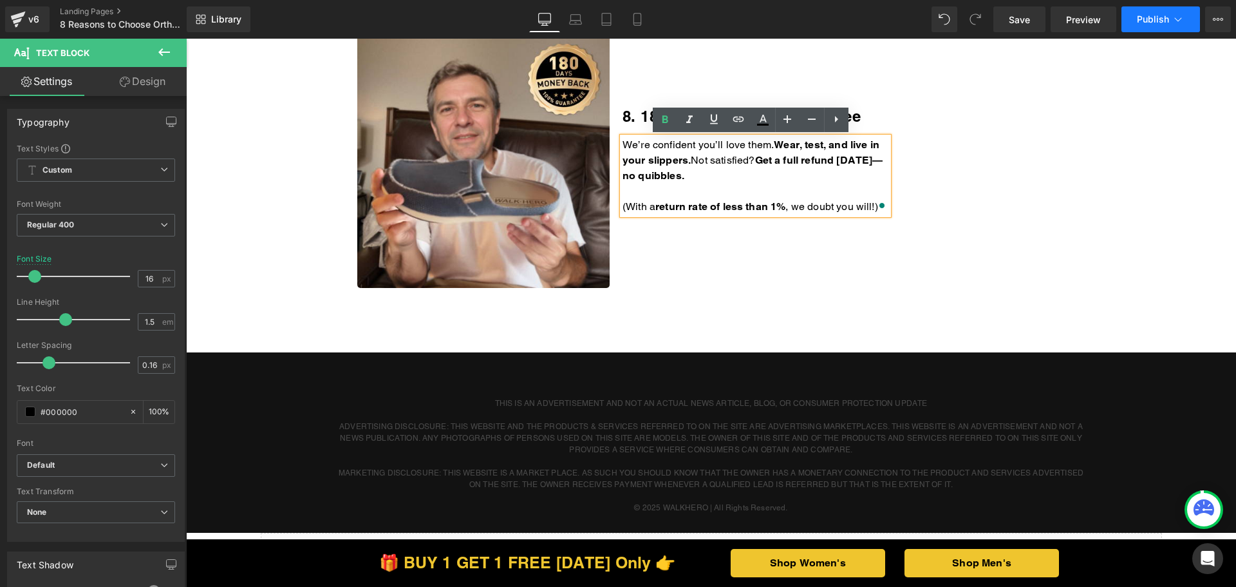
click at [1151, 25] on button "Publish" at bounding box center [1161, 19] width 79 height 26
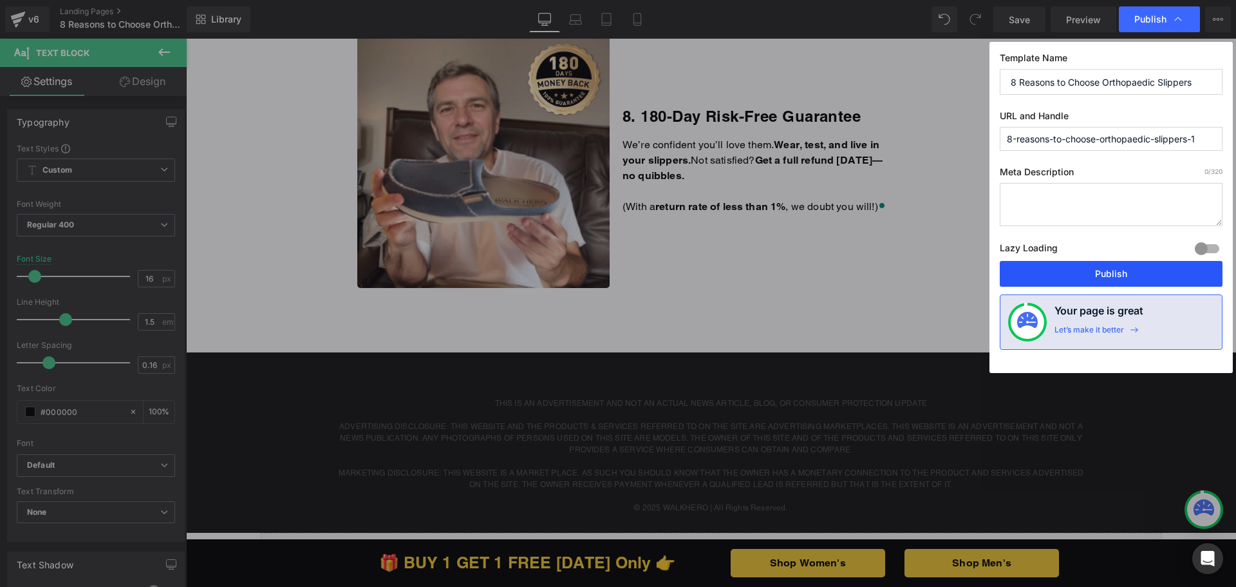
click at [1069, 270] on button "Publish" at bounding box center [1111, 274] width 223 height 26
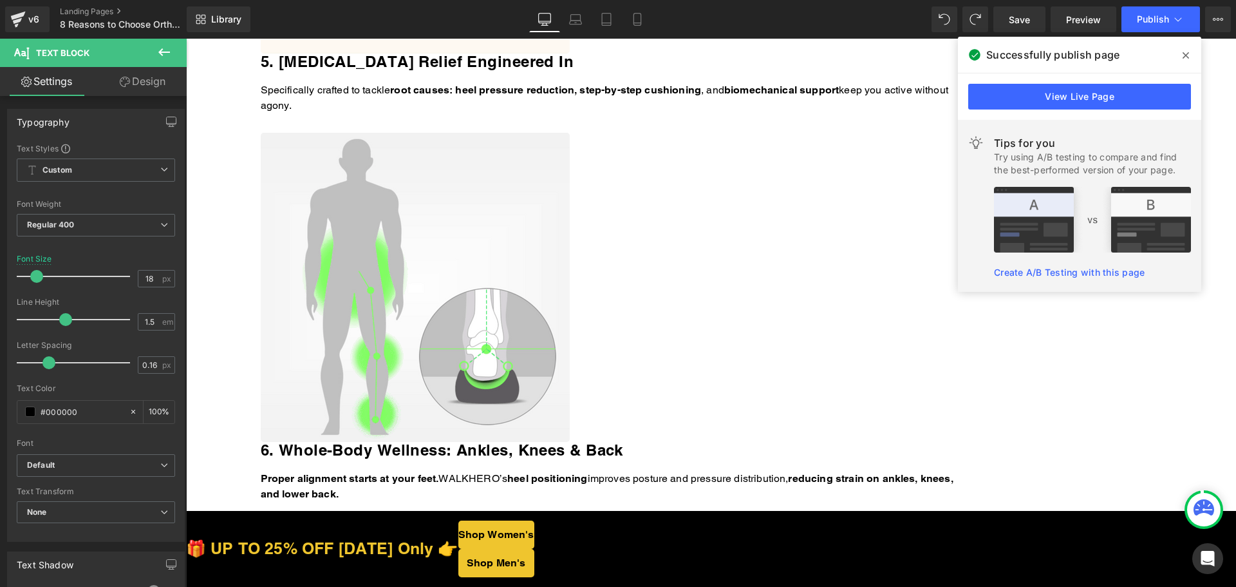
drag, startPoint x: 186, startPoint y: 39, endPoint x: 683, endPoint y: 281, distance: 552.9
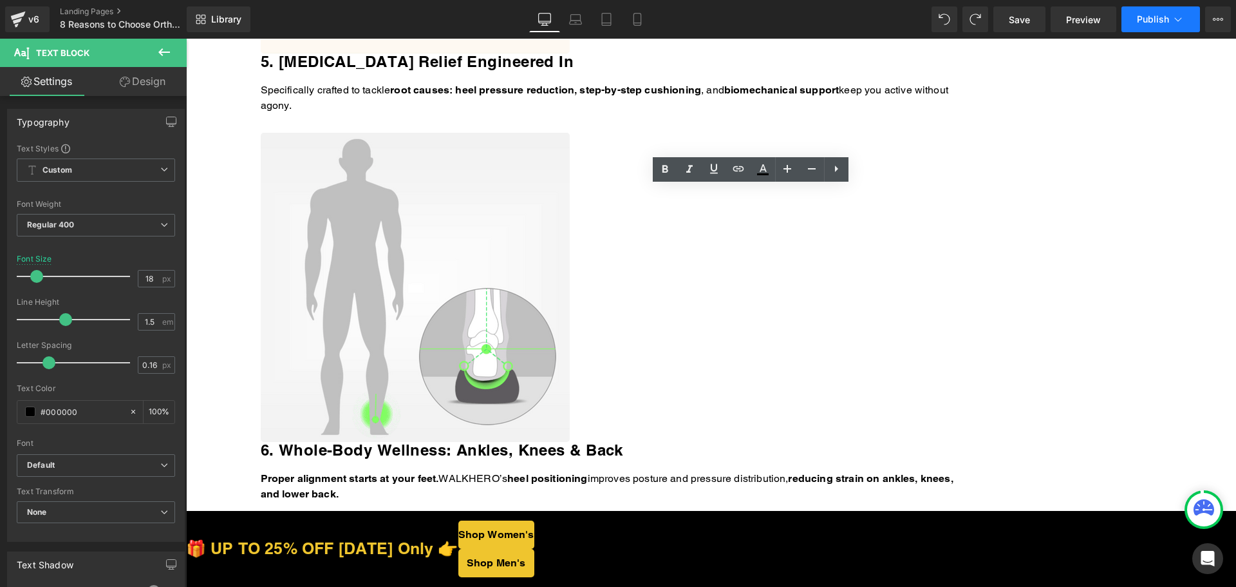
click at [1138, 19] on span "Publish" at bounding box center [1153, 19] width 32 height 10
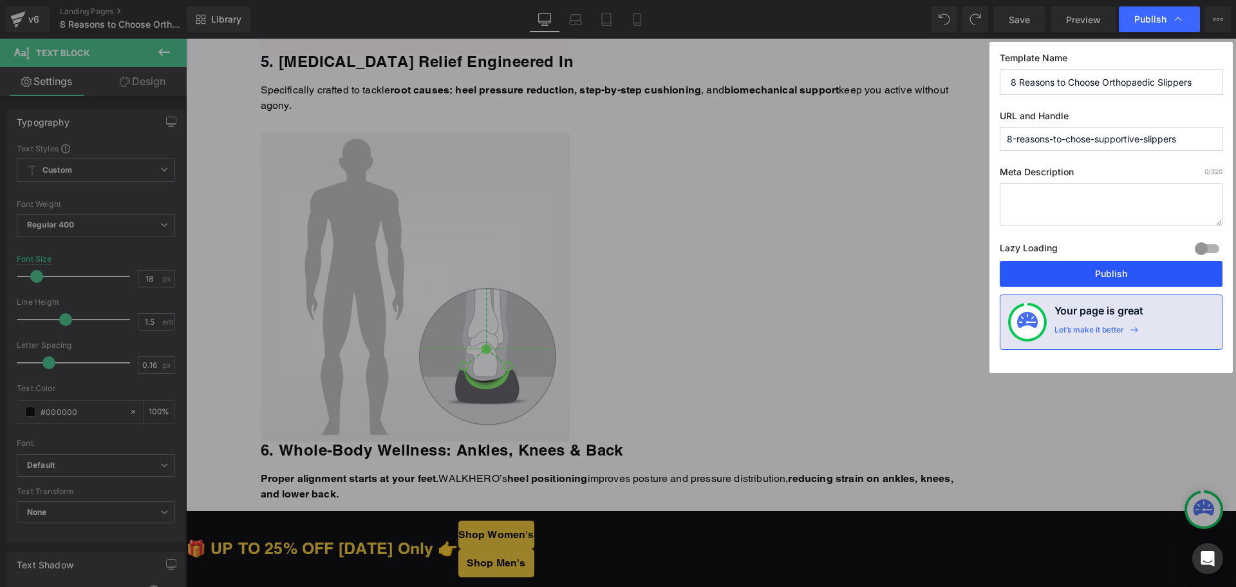
click at [1068, 267] on button "Publish" at bounding box center [1111, 274] width 223 height 26
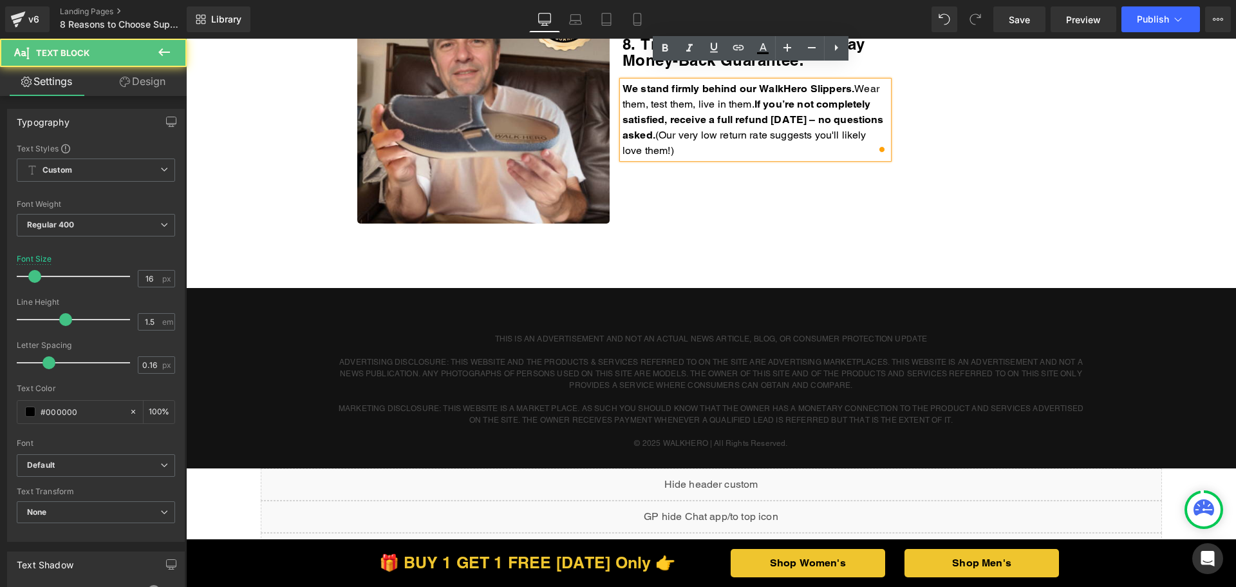
click at [1131, 35] on div "Library Desktop Desktop Laptop Tablet Mobile Save Preview Publish Scheduled Vie…" at bounding box center [712, 19] width 1050 height 39
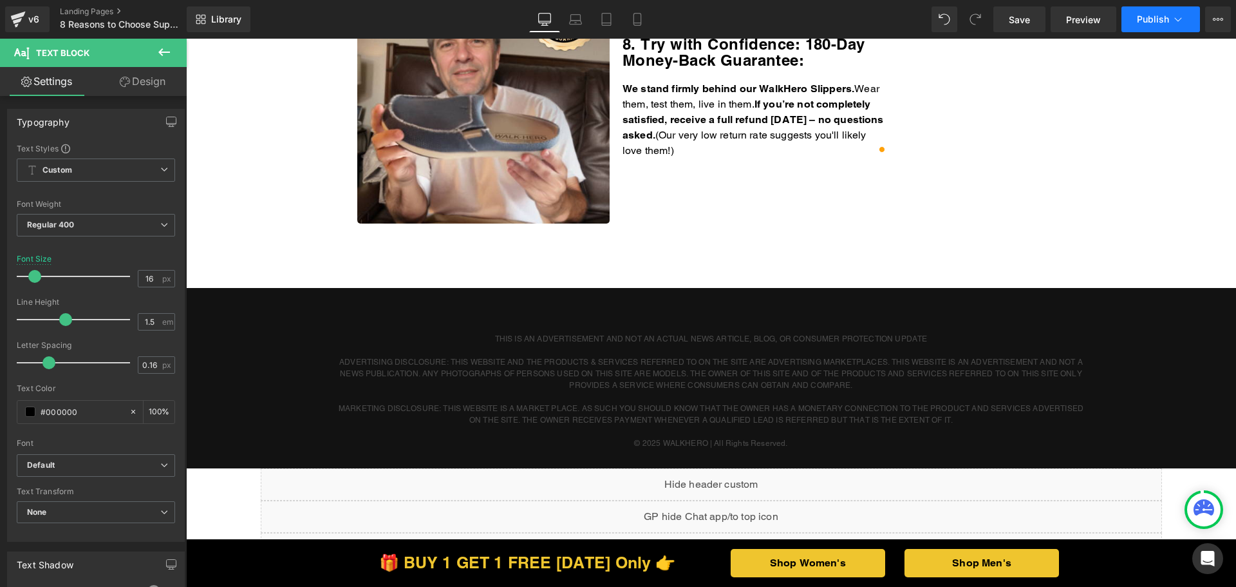
click at [1133, 30] on button "Publish" at bounding box center [1161, 19] width 79 height 26
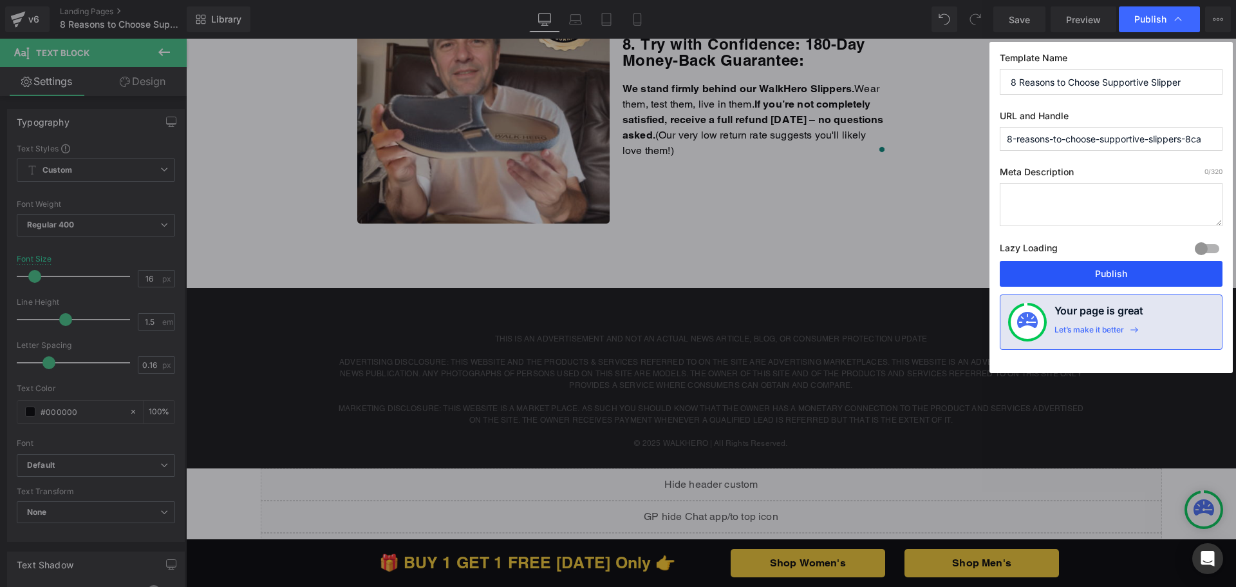
click at [1058, 268] on button "Publish" at bounding box center [1111, 274] width 223 height 26
